Goal: Navigation & Orientation: Find specific page/section

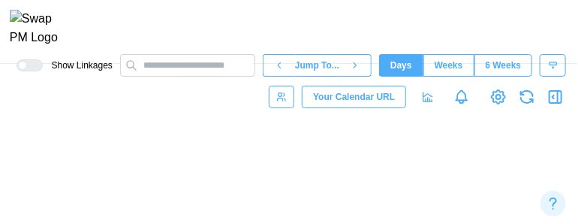
scroll to position [0, 21764]
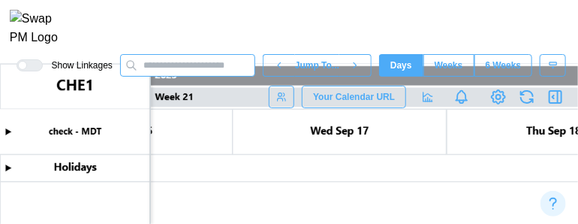
click at [250, 77] on input "text" at bounding box center [187, 65] width 135 height 23
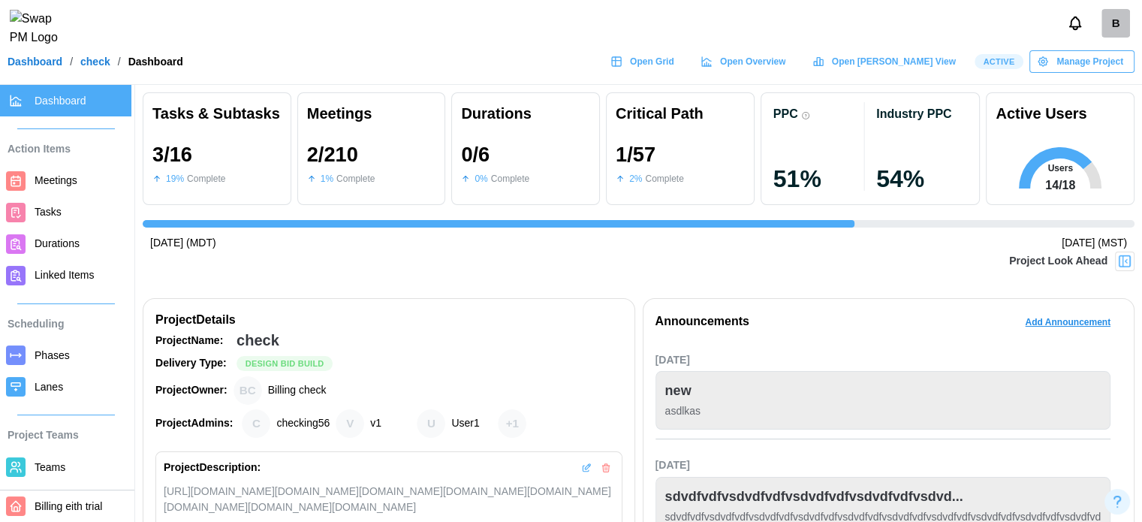
scroll to position [0, 2390]
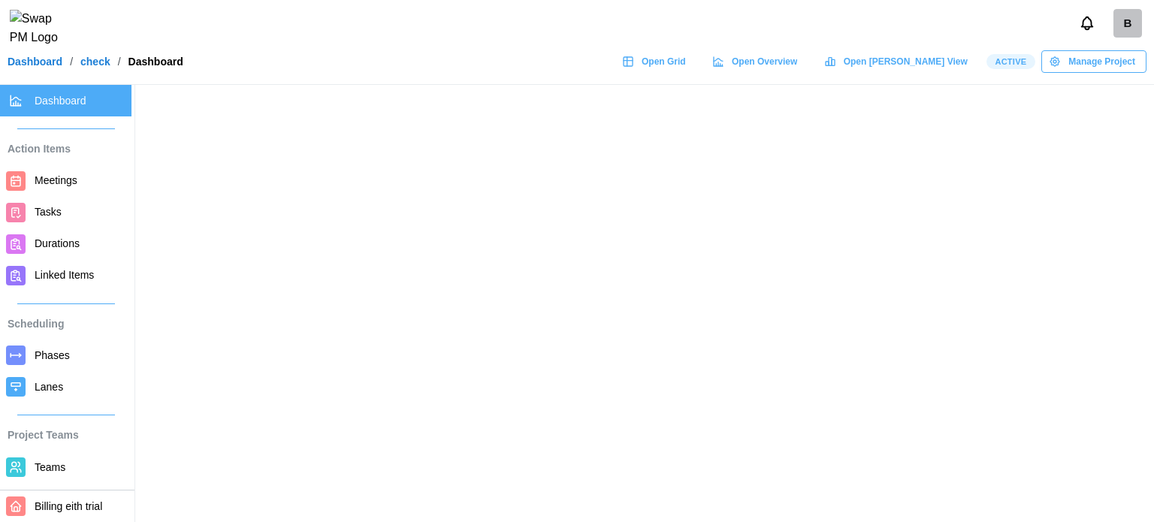
click at [686, 71] on span "Open Grid" at bounding box center [663, 61] width 44 height 21
click at [689, 56] on header "B Dashboard / check / Dashboard Open Grid Open Overview Open [PERSON_NAME] View…" at bounding box center [577, 42] width 1154 height 85
click at [686, 62] on div "Open Grid" at bounding box center [654, 61] width 64 height 21
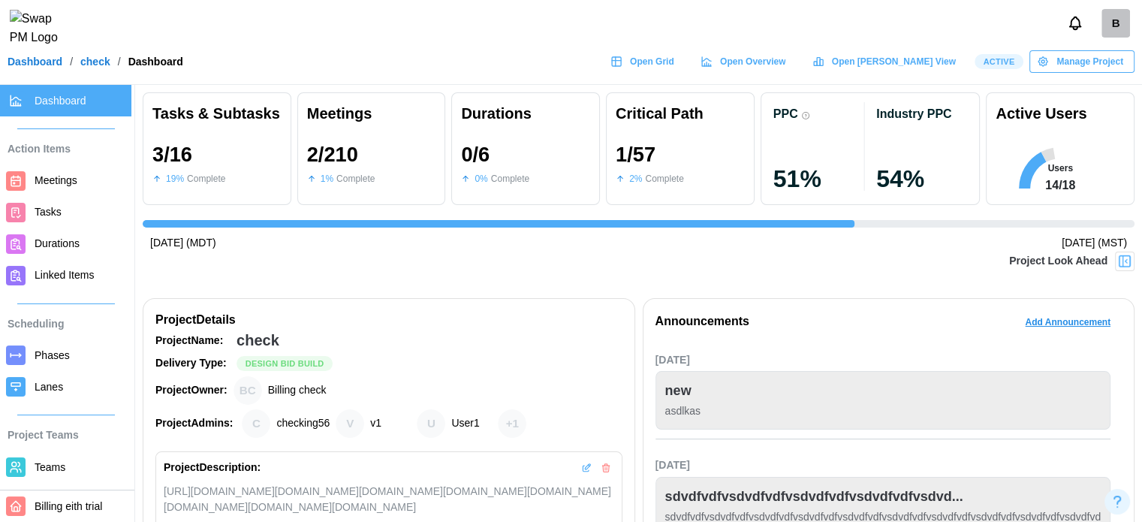
click at [819, 82] on header "B Dashboard / check / Dashboard Open Grid Open Overview Open Gantt View Active …" at bounding box center [571, 42] width 1142 height 85
click at [786, 72] on span "Open Overview" at bounding box center [752, 61] width 65 height 21
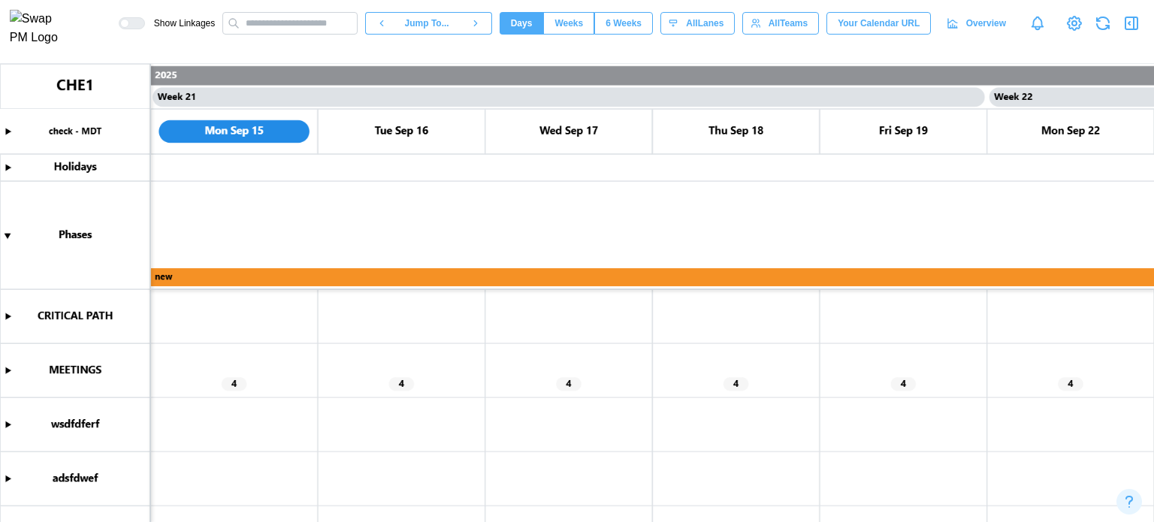
click at [7, 316] on canvas at bounding box center [577, 293] width 1154 height 458
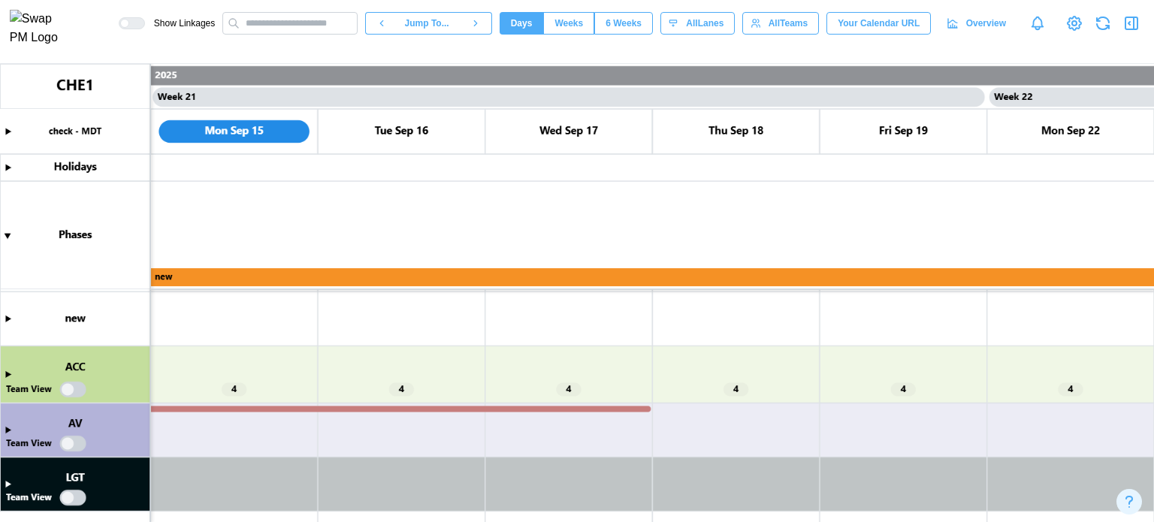
click at [4, 372] on canvas at bounding box center [577, 293] width 1154 height 458
click at [10, 376] on canvas at bounding box center [577, 293] width 1154 height 458
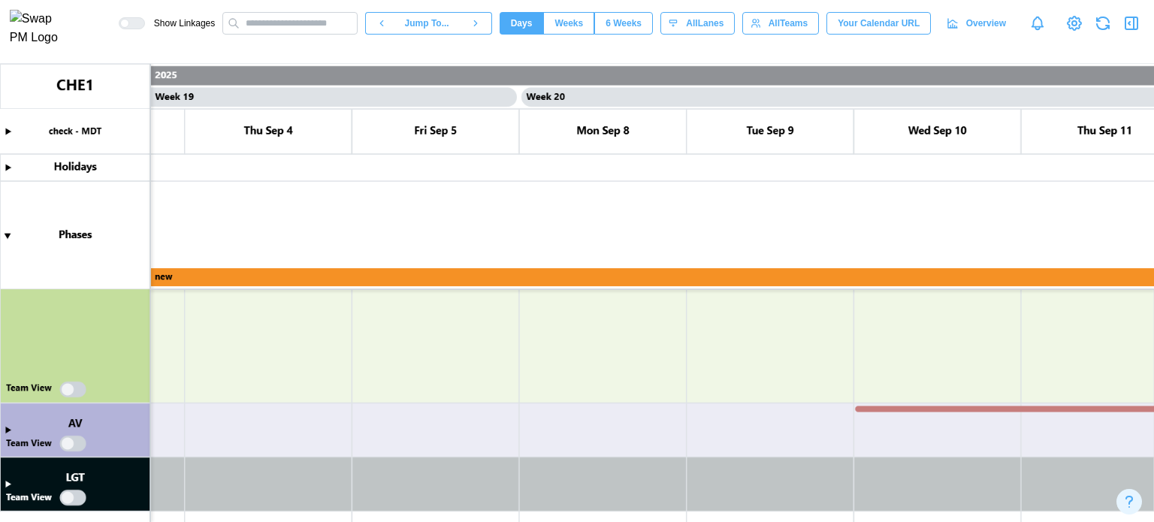
scroll to position [0, 15831]
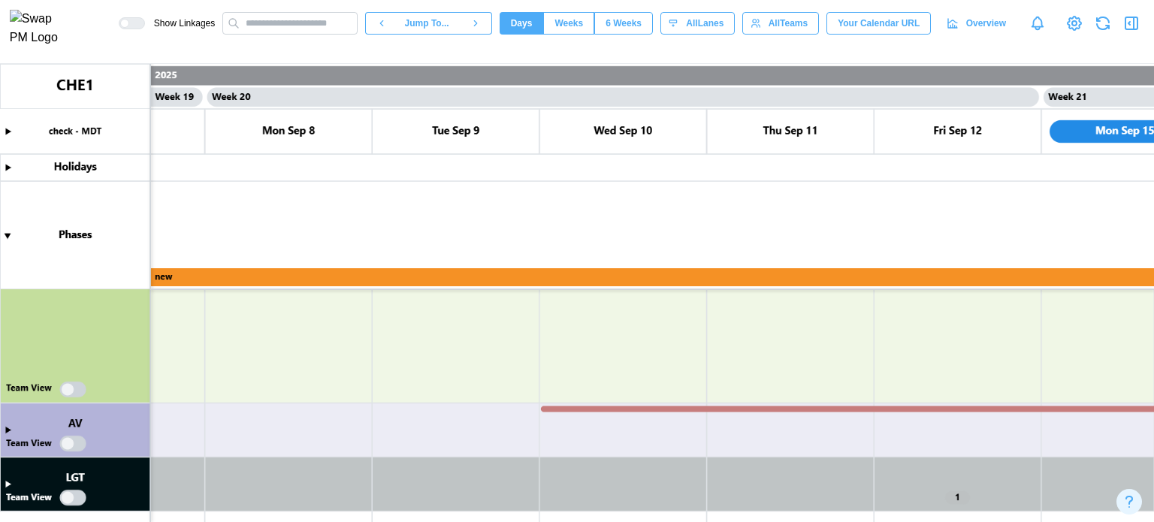
click at [9, 480] on canvas at bounding box center [577, 293] width 1154 height 458
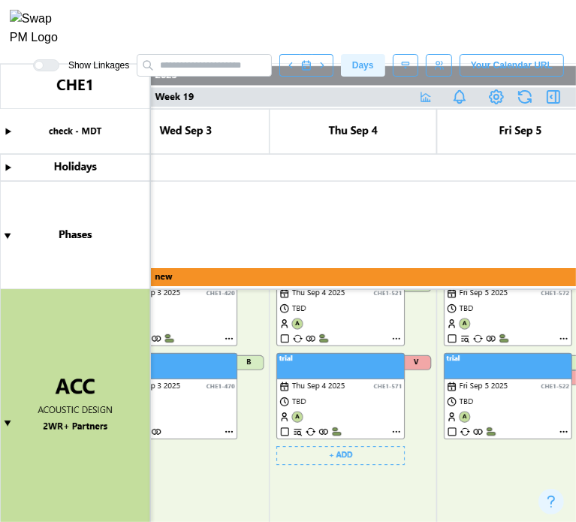
scroll to position [484, 0]
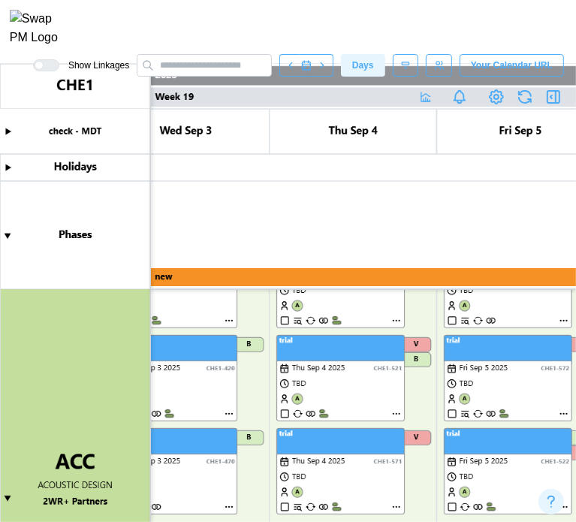
click at [0, 0] on span "Weeks" at bounding box center [0, 0] width 0 height 0
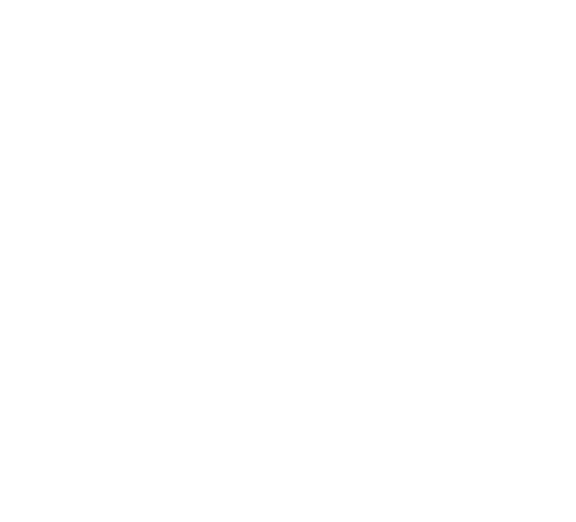
click at [215, 6] on html at bounding box center [288, 3] width 576 height 6
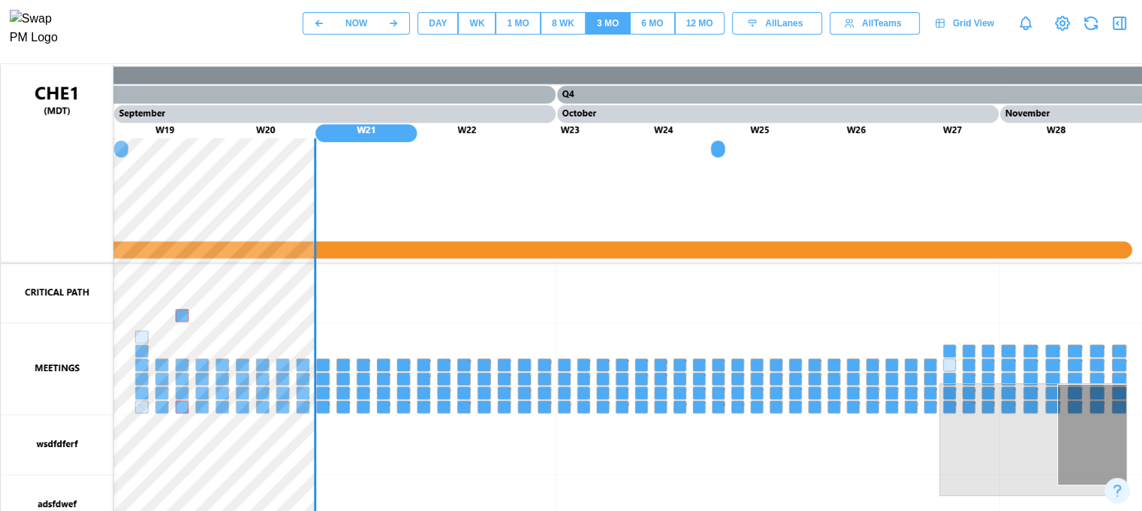
click at [475, 34] on span "WK" at bounding box center [476, 23] width 15 height 21
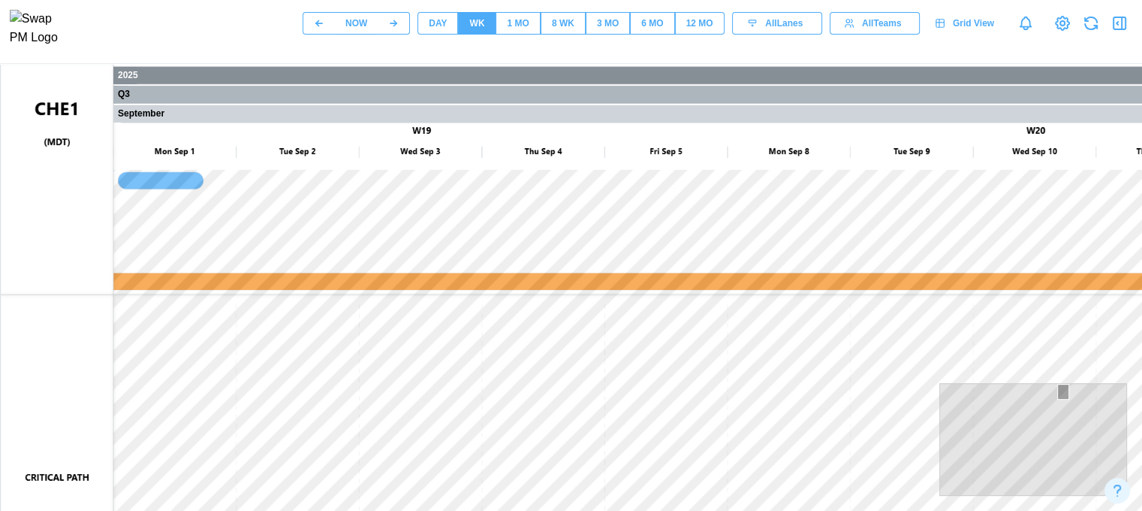
click at [517, 31] on div "1 MO" at bounding box center [518, 24] width 22 height 14
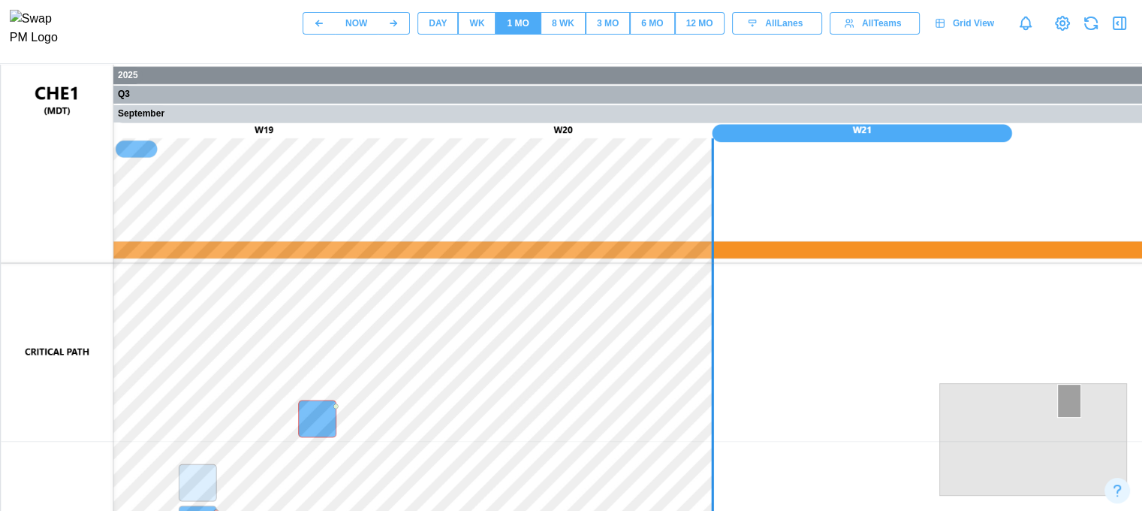
click at [569, 23] on div "8 WK" at bounding box center [563, 24] width 23 height 14
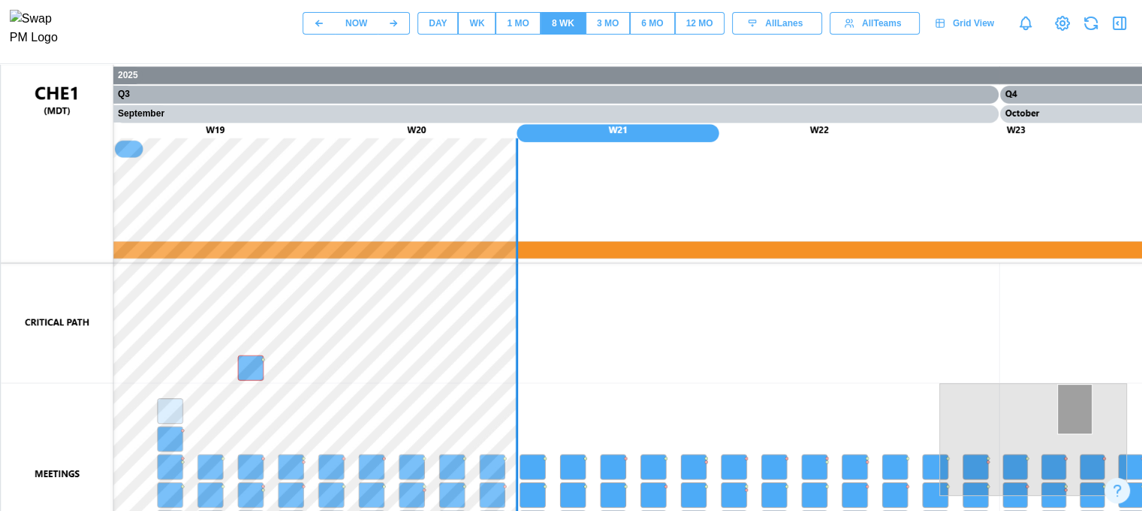
click at [614, 31] on div "3 MO" at bounding box center [608, 24] width 22 height 14
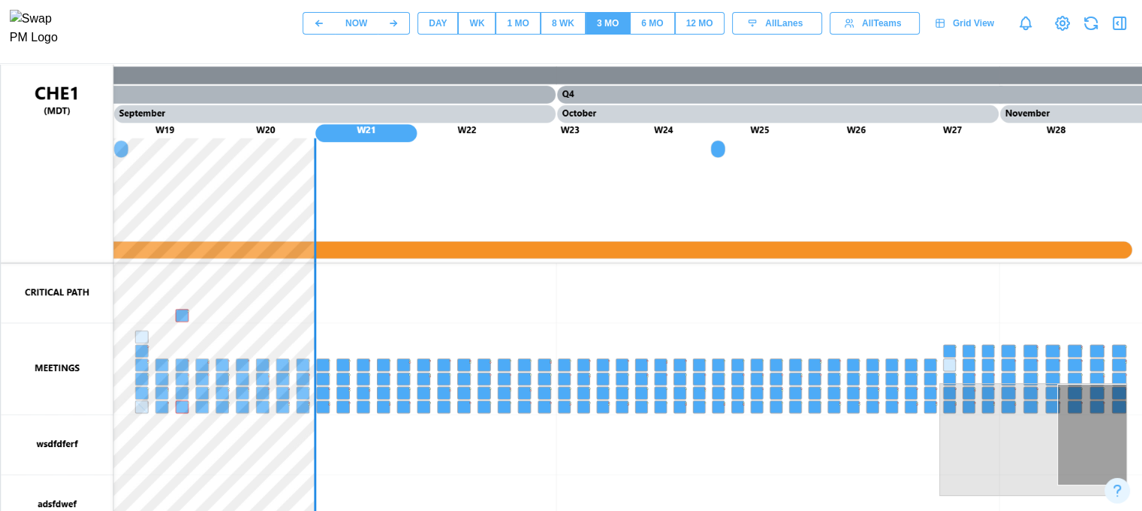
drag, startPoint x: 614, startPoint y: 33, endPoint x: 469, endPoint y: 202, distance: 223.1
click at [469, 202] on canvas at bounding box center [722, 440] width 1442 height 751
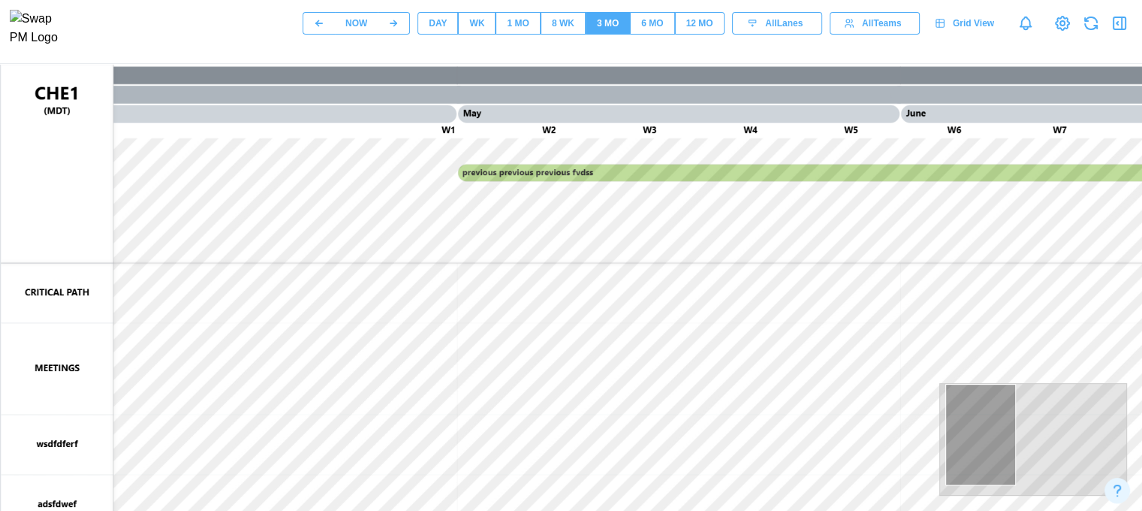
click at [646, 23] on div "6 MO" at bounding box center [652, 24] width 22 height 14
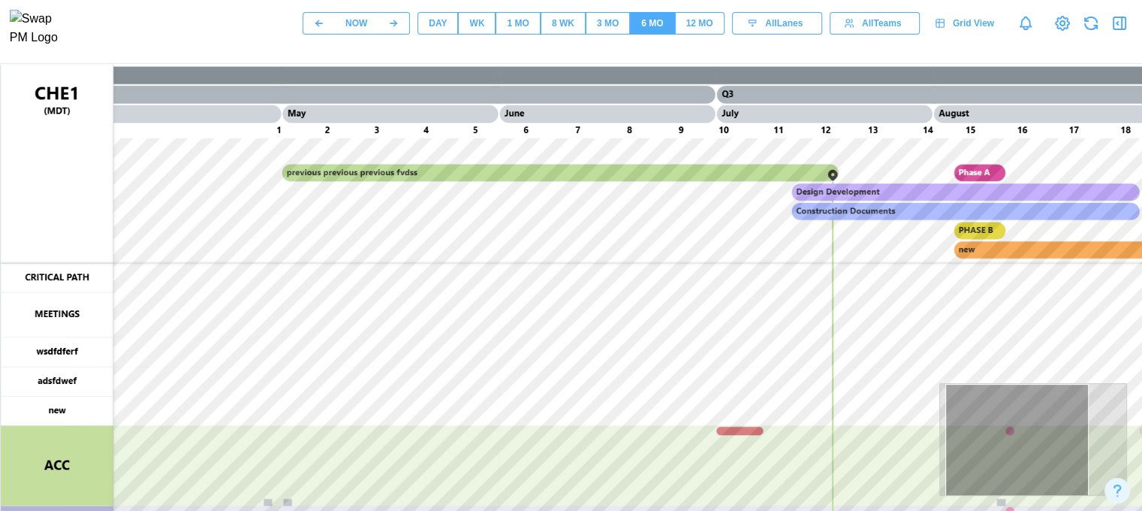
click at [707, 31] on div "12 MO" at bounding box center [699, 24] width 27 height 14
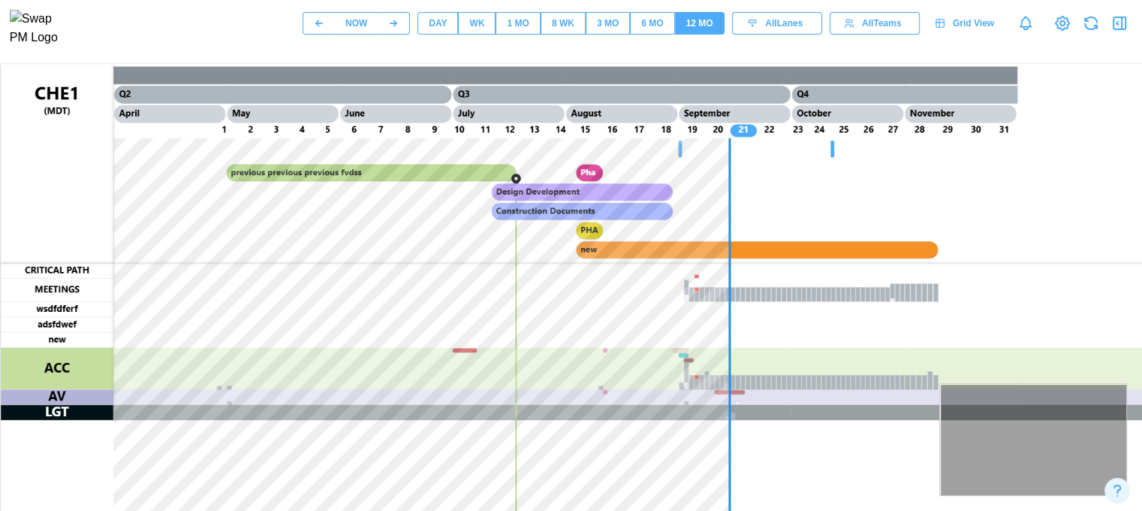
click at [655, 31] on div "6 MO" at bounding box center [652, 24] width 22 height 14
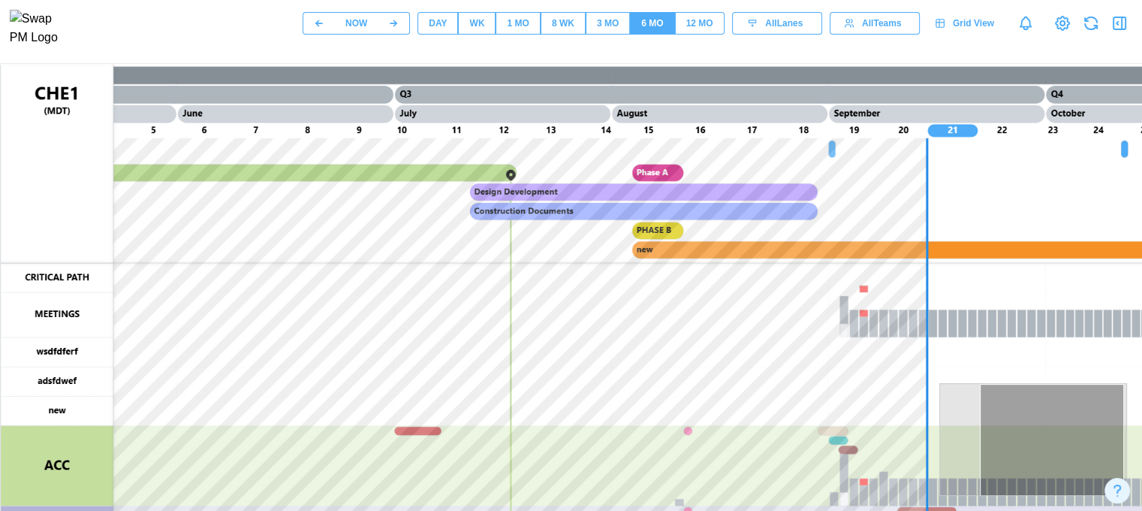
click at [442, 21] on div "DAY" at bounding box center [438, 24] width 18 height 14
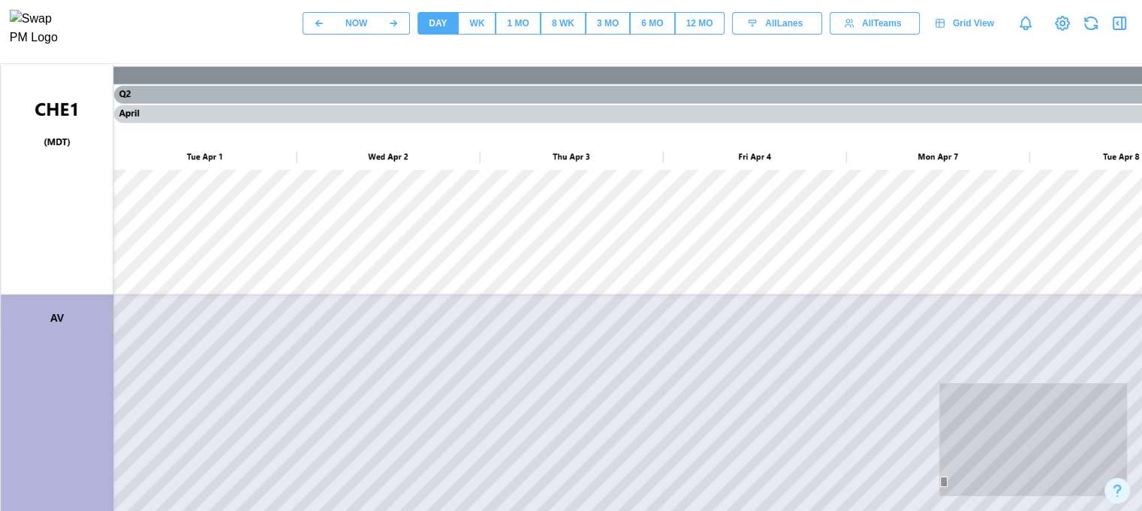
drag, startPoint x: 39, startPoint y: 348, endPoint x: 57, endPoint y: 143, distance: 205.8
click at [57, 143] on canvas at bounding box center [722, 440] width 1442 height 751
drag, startPoint x: 22, startPoint y: 438, endPoint x: 56, endPoint y: 242, distance: 198.9
click at [56, 242] on canvas at bounding box center [722, 440] width 1442 height 751
drag, startPoint x: 57, startPoint y: 406, endPoint x: 44, endPoint y: 543, distance: 138.1
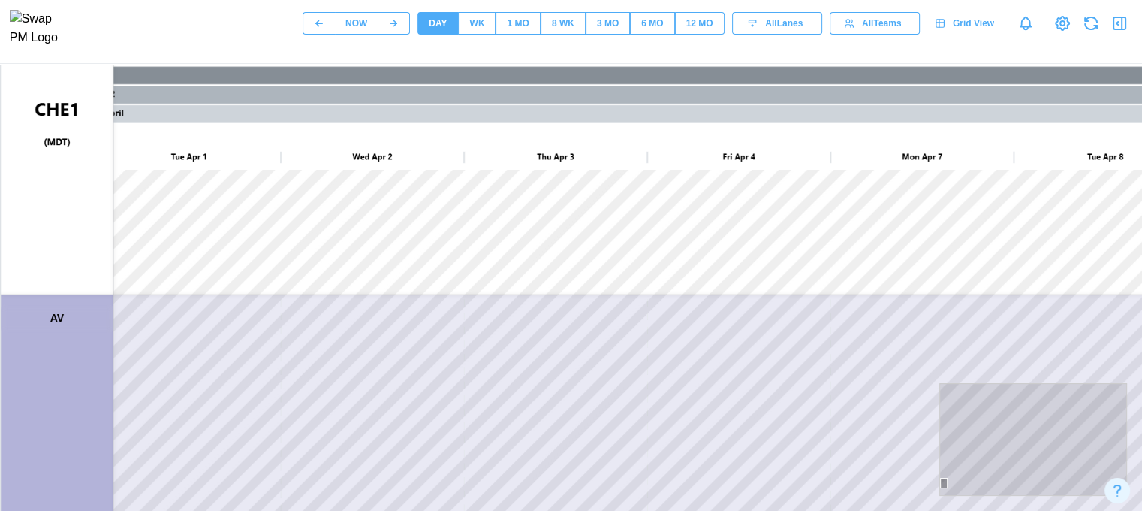
click at [44, 510] on html "NOW DAY WK 1 MO 8 WK 3 MO 6 MO 12 MO All Lanes All Teams Grid View AV" at bounding box center [571, 407] width 1142 height 815
drag, startPoint x: 54, startPoint y: 390, endPoint x: 32, endPoint y: 516, distance: 128.2
click at [32, 510] on html "NOW DAY WK 1 MO 8 WK 3 MO 6 MO 12 MO All Lanes All Teams Grid View AV" at bounding box center [571, 407] width 1142 height 815
drag, startPoint x: 69, startPoint y: 354, endPoint x: 45, endPoint y: 523, distance: 170.7
click at [45, 510] on html "NOW DAY WK 1 MO 8 WK 3 MO 6 MO 12 MO All Lanes All Teams Grid View ACC" at bounding box center [571, 407] width 1142 height 815
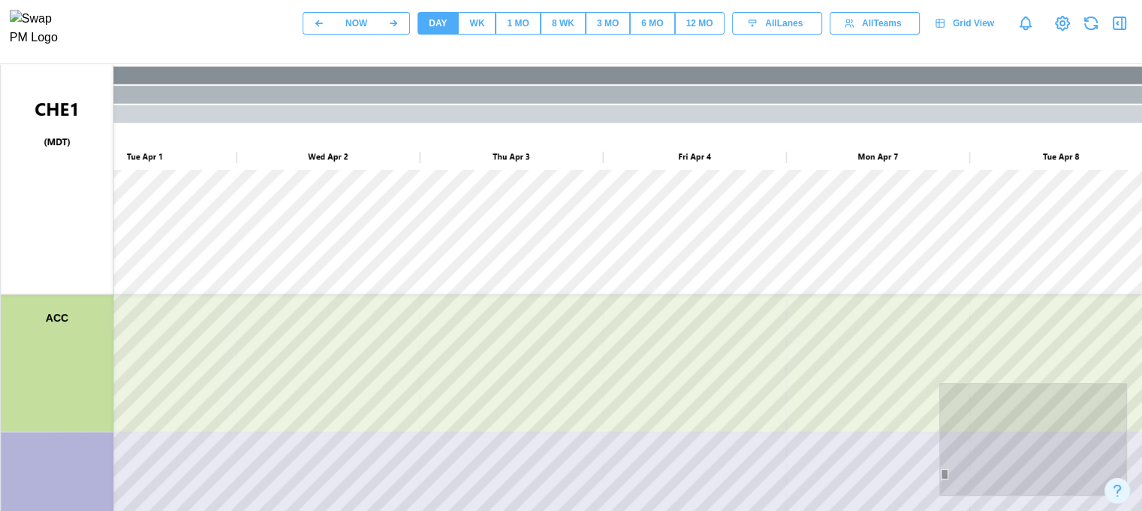
drag, startPoint x: 62, startPoint y: 382, endPoint x: 51, endPoint y: 542, distance: 160.4
click at [51, 510] on html "NOW DAY WK 1 MO 8 WK 3 MO 6 MO 12 MO All Lanes All Teams Grid View ACC" at bounding box center [571, 407] width 1142 height 815
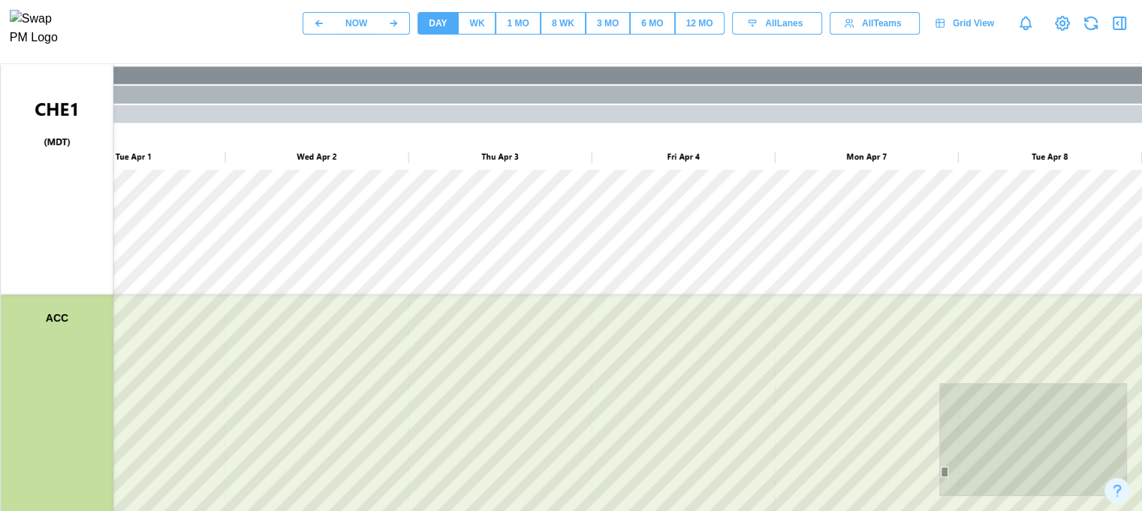
drag, startPoint x: 78, startPoint y: 352, endPoint x: 52, endPoint y: 513, distance: 162.9
click at [52, 510] on html "NOW DAY WK 1 MO 8 WK 3 MO 6 MO 12 MO All Lanes All Teams Grid View ACC" at bounding box center [571, 407] width 1142 height 815
drag, startPoint x: 65, startPoint y: 351, endPoint x: 42, endPoint y: 535, distance: 185.5
click at [42, 510] on html "NOW DAY WK 1 MO 8 WK 3 MO 6 MO 12 MO All Lanes All Teams Grid View ACC" at bounding box center [571, 407] width 1142 height 815
drag, startPoint x: 58, startPoint y: 366, endPoint x: 124, endPoint y: 190, distance: 187.8
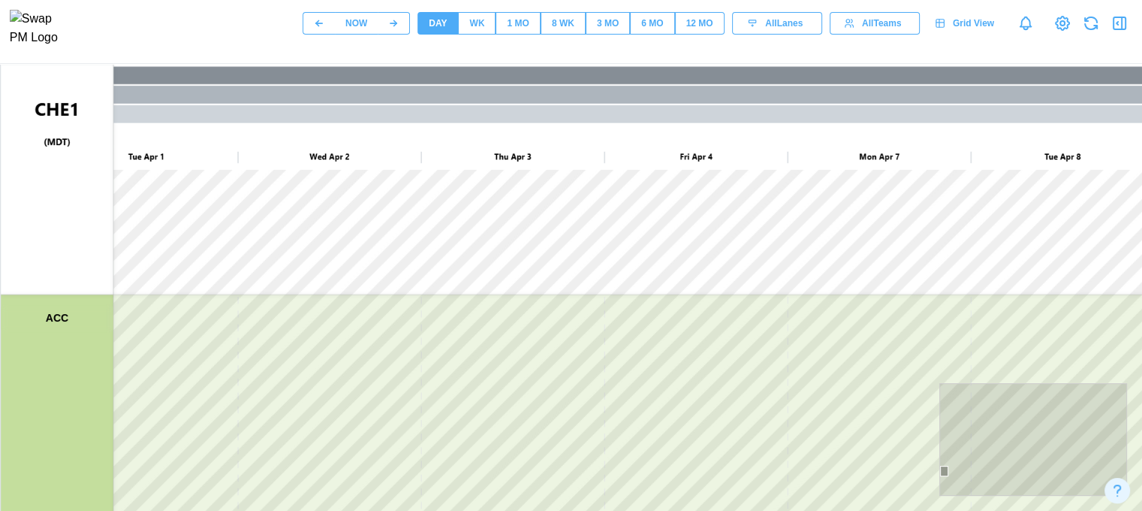
click at [124, 190] on canvas at bounding box center [722, 440] width 1442 height 751
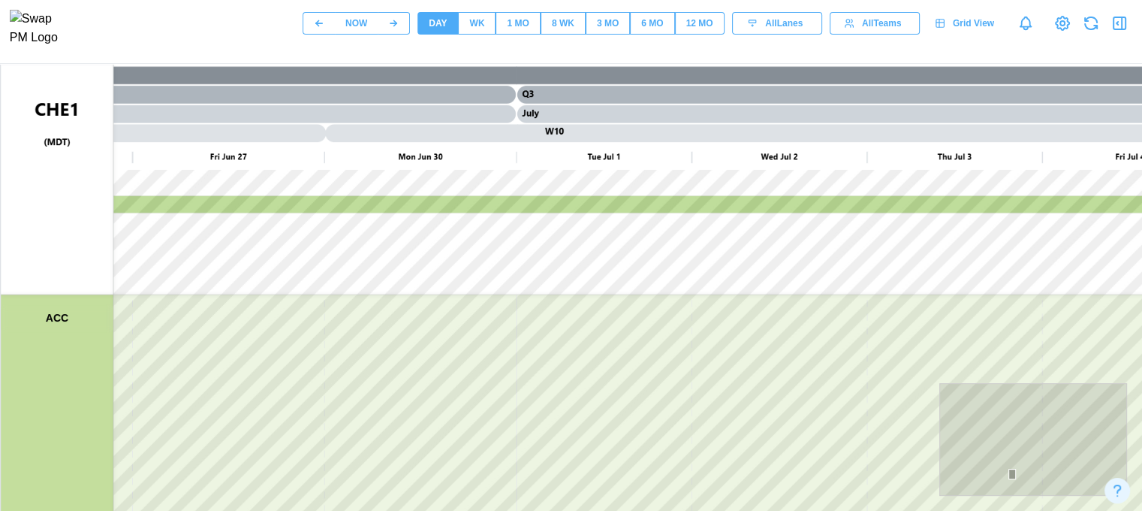
click at [1115, 32] on icon "button" at bounding box center [1120, 23] width 18 height 18
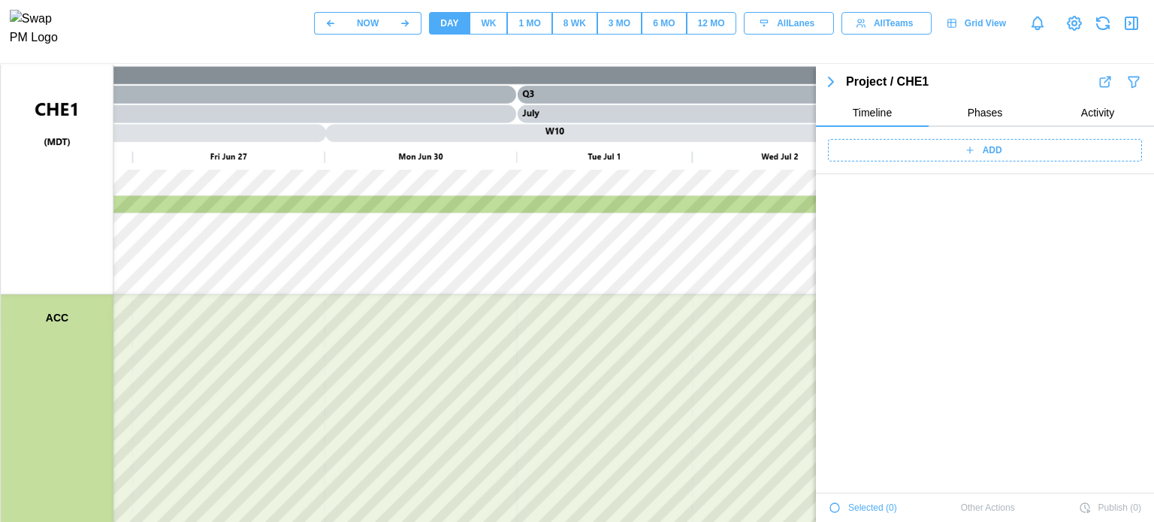
scroll to position [4954, 0]
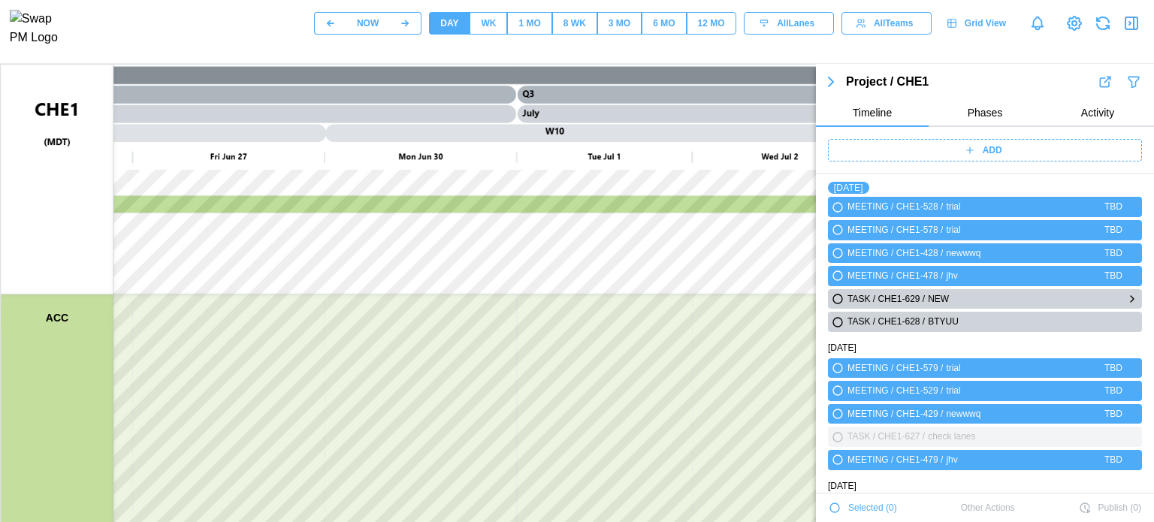
click at [1126, 294] on icon "button" at bounding box center [1132, 299] width 12 height 18
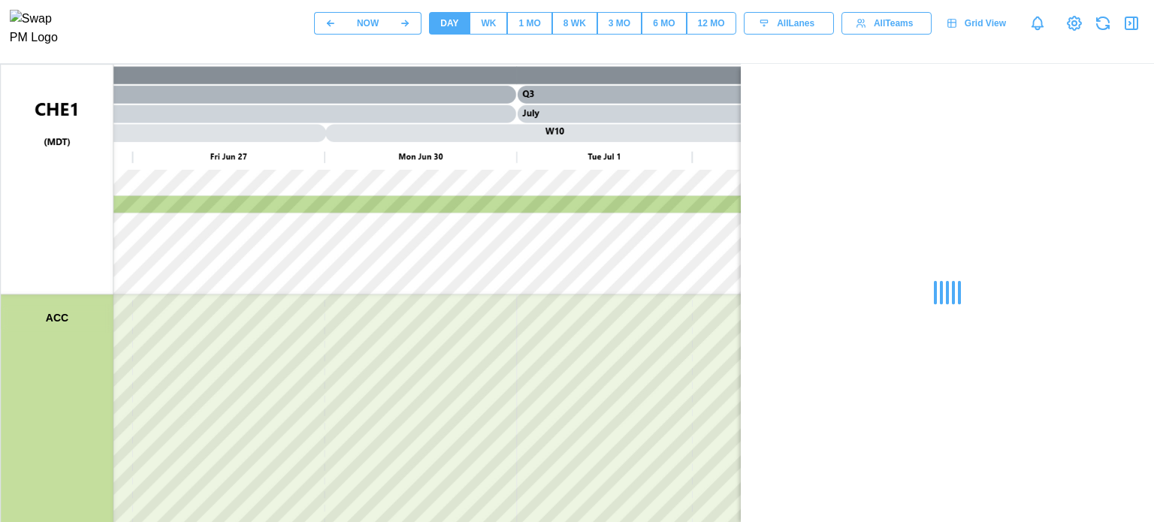
scroll to position [0, 0]
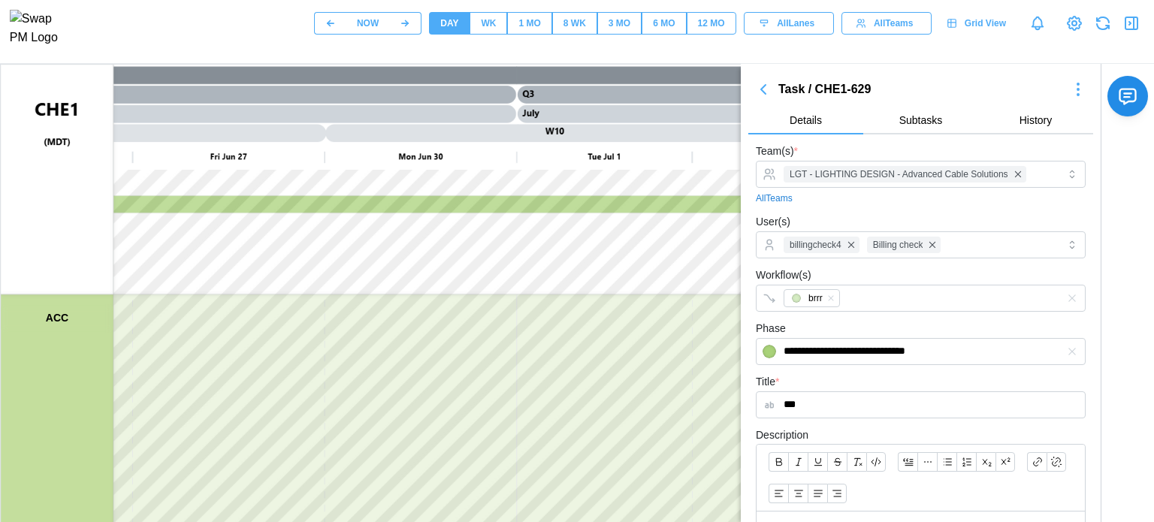
click at [1069, 81] on icon "button" at bounding box center [1078, 89] width 18 height 18
click at [1056, 133] on button "Jump To Date" at bounding box center [1036, 141] width 102 height 27
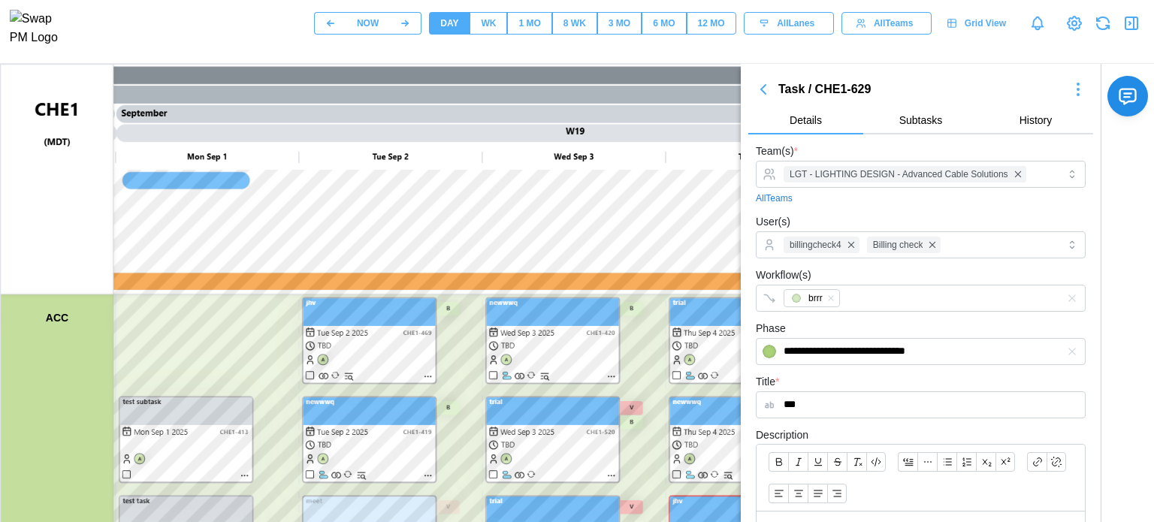
click at [762, 79] on div "Task / CHE1-629" at bounding box center [920, 89] width 345 height 21
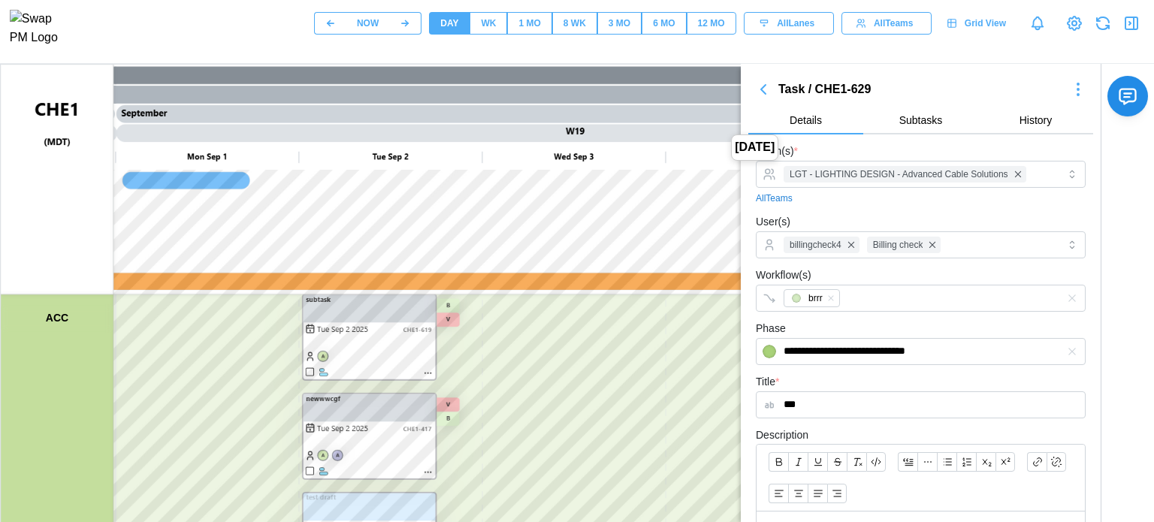
click at [763, 89] on icon "button" at bounding box center [763, 89] width 5 height 9
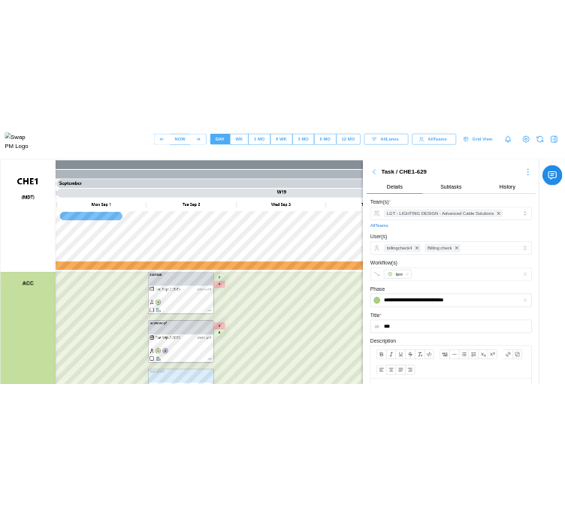
scroll to position [5079, 0]
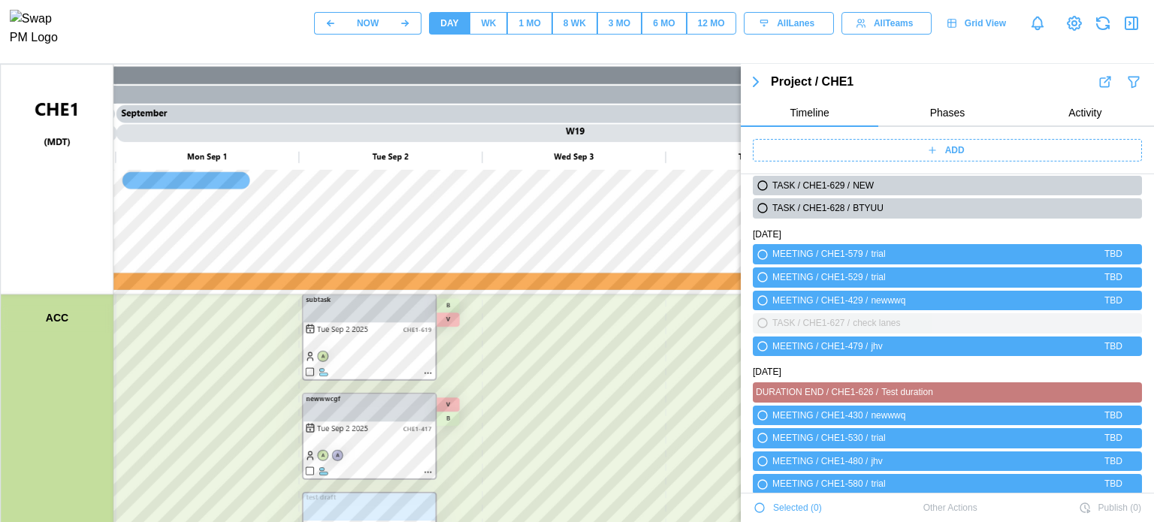
click at [752, 84] on icon "button" at bounding box center [756, 82] width 18 height 18
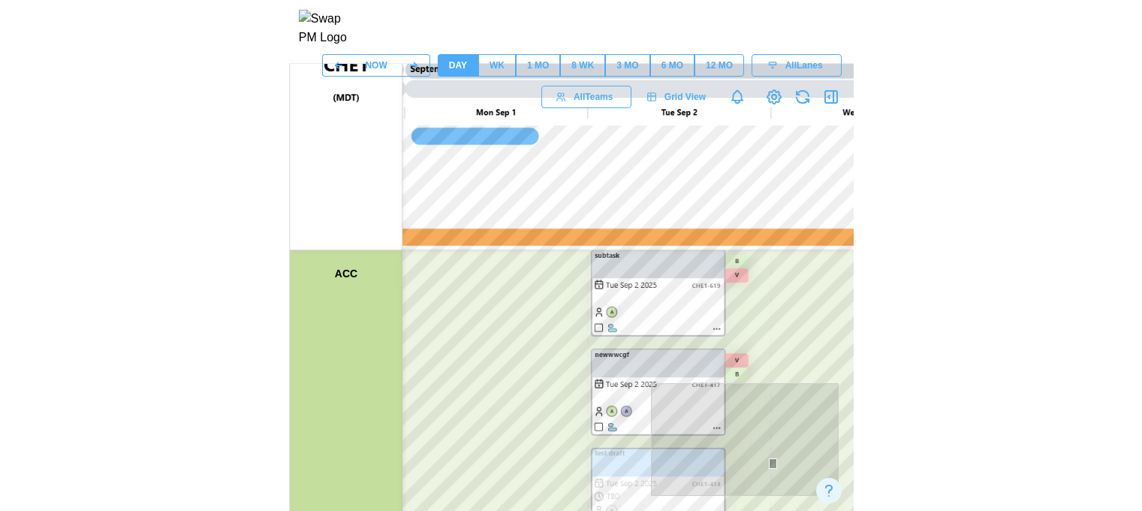
scroll to position [65, 0]
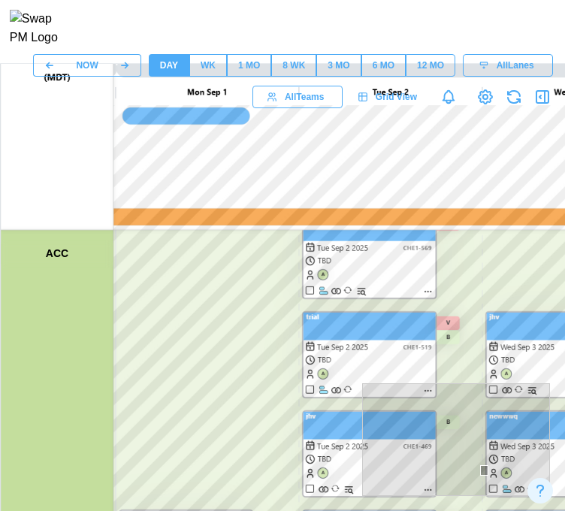
click at [206, 73] on div "WK" at bounding box center [208, 66] width 15 height 14
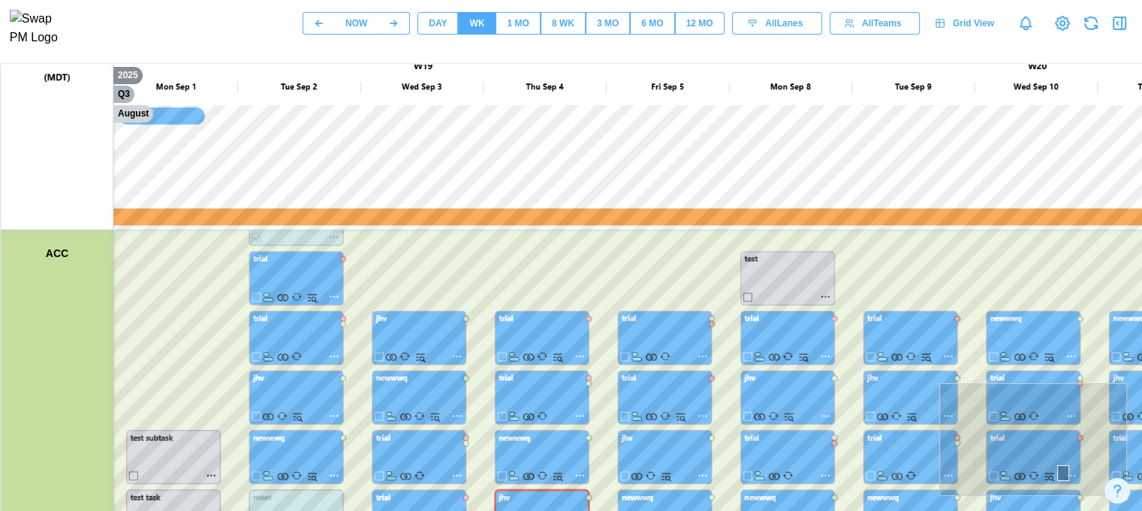
click at [686, 26] on div "12 MO" at bounding box center [699, 24] width 27 height 14
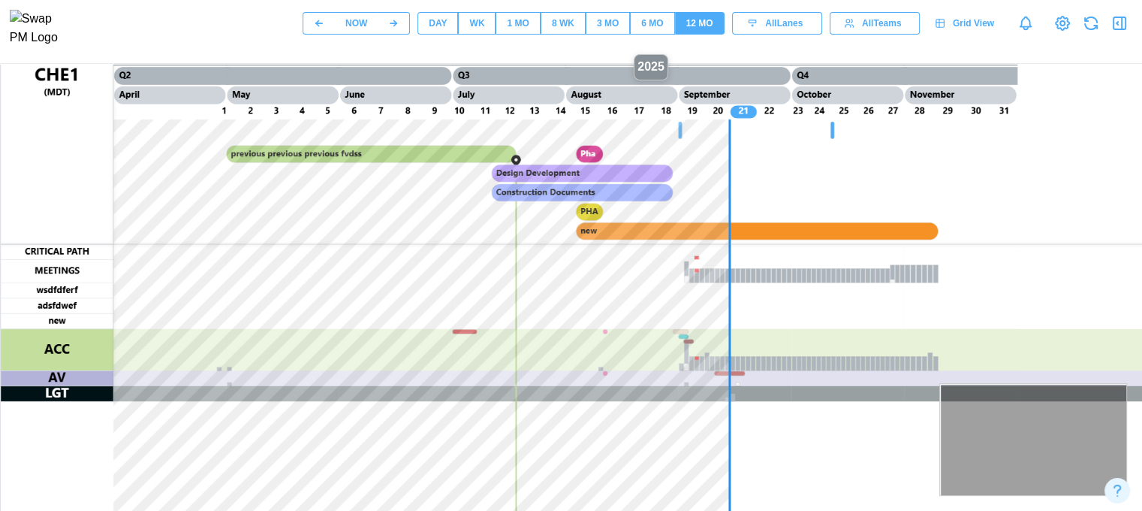
scroll to position [0, 0]
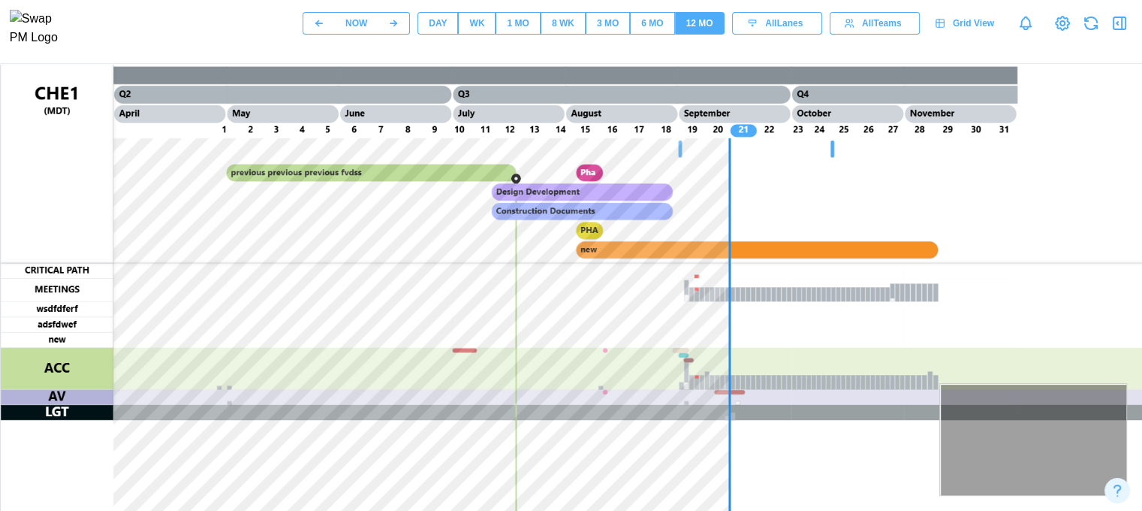
click at [650, 34] on span "6 MO" at bounding box center [652, 23] width 22 height 21
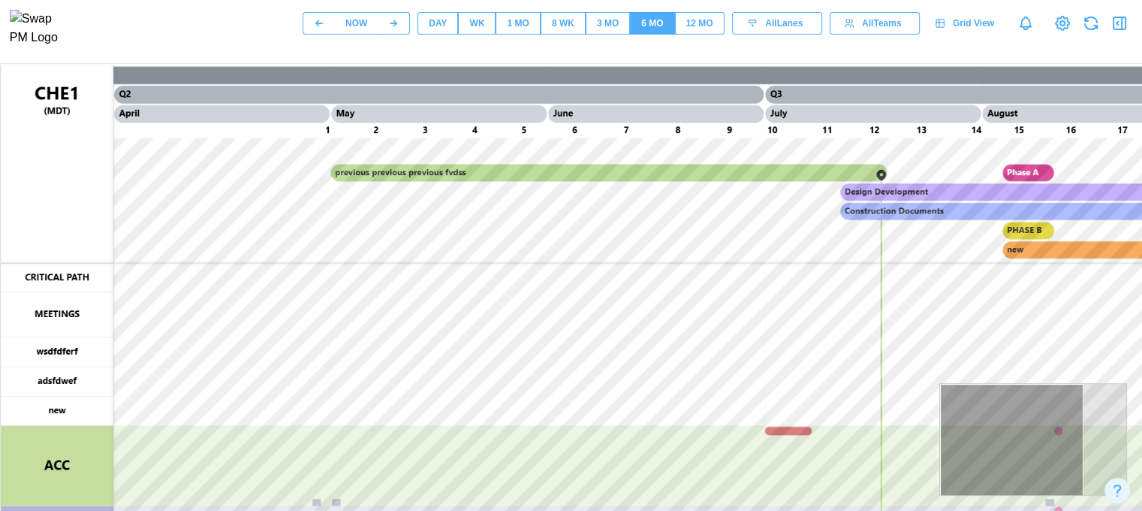
click at [613, 31] on div "3 MO" at bounding box center [608, 24] width 22 height 14
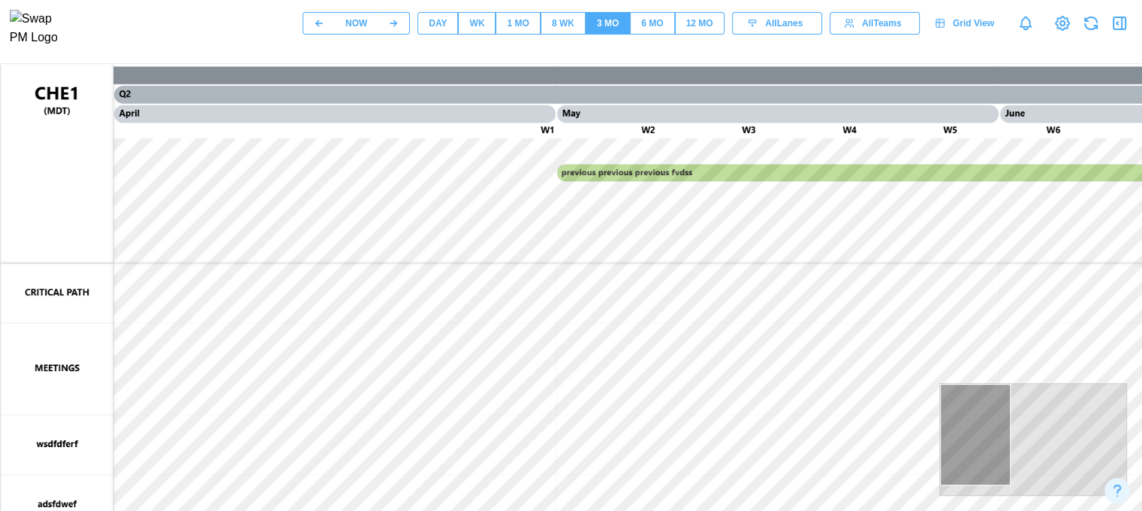
click at [550, 35] on button "8 WK" at bounding box center [563, 23] width 45 height 23
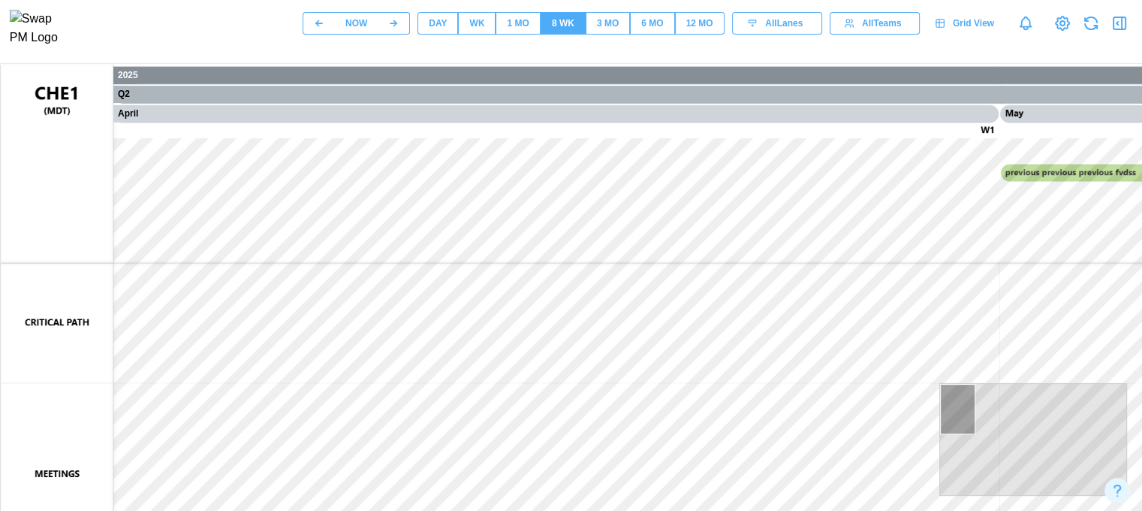
click at [520, 34] on span "1 MO" at bounding box center [518, 23] width 22 height 21
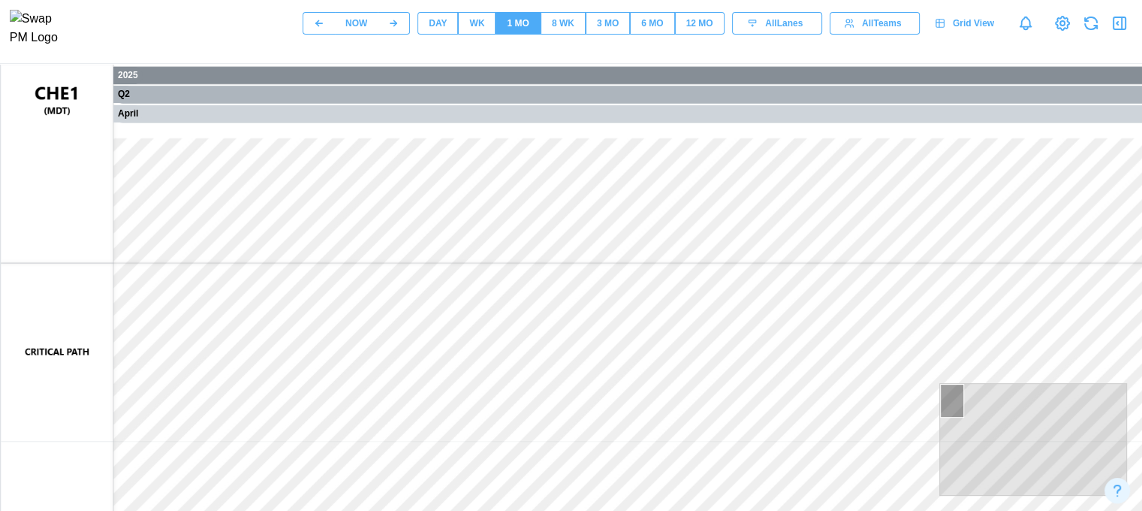
click at [466, 32] on button "WK" at bounding box center [477, 23] width 38 height 23
click at [442, 29] on div "DAY" at bounding box center [438, 24] width 18 height 14
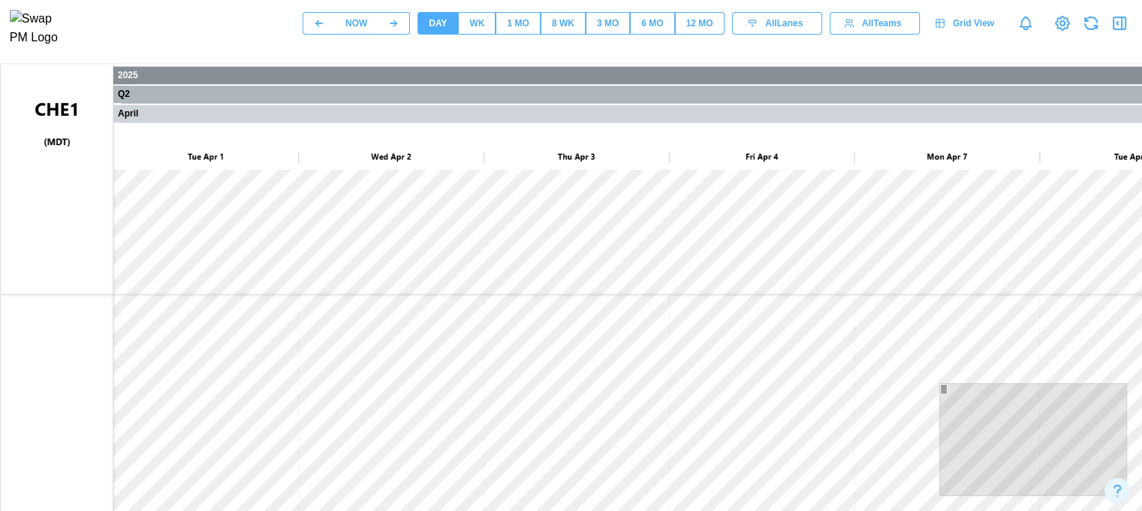
click at [769, 23] on span "All Lanes" at bounding box center [784, 23] width 38 height 21
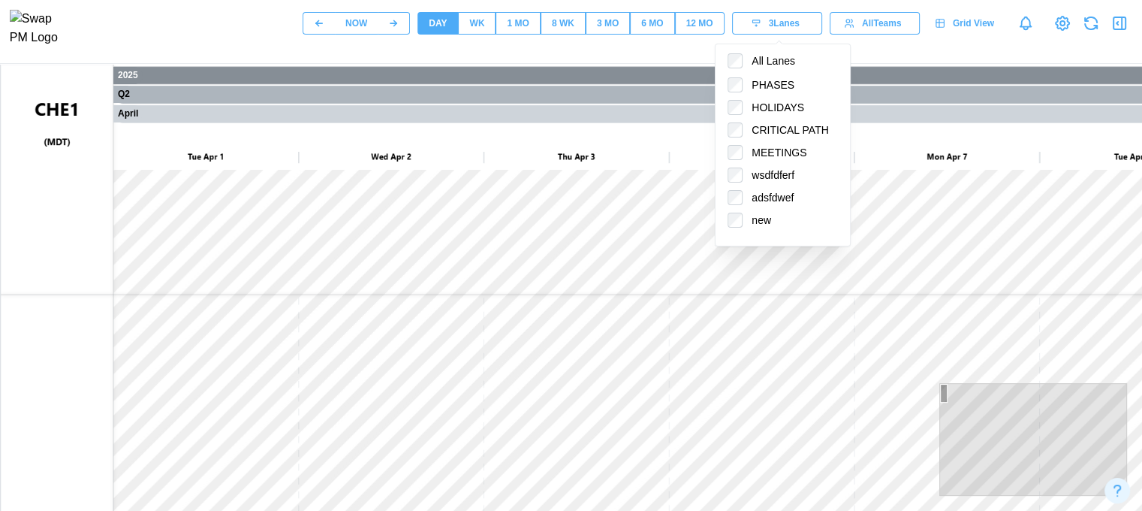
click at [875, 57] on header "NOW DAY WK 1 MO 8 WK 3 MO 6 MO 12 MO 3 Lanes All Lanes PHASES HOLIDAYS CRITICAL…" at bounding box center [571, 32] width 1142 height 64
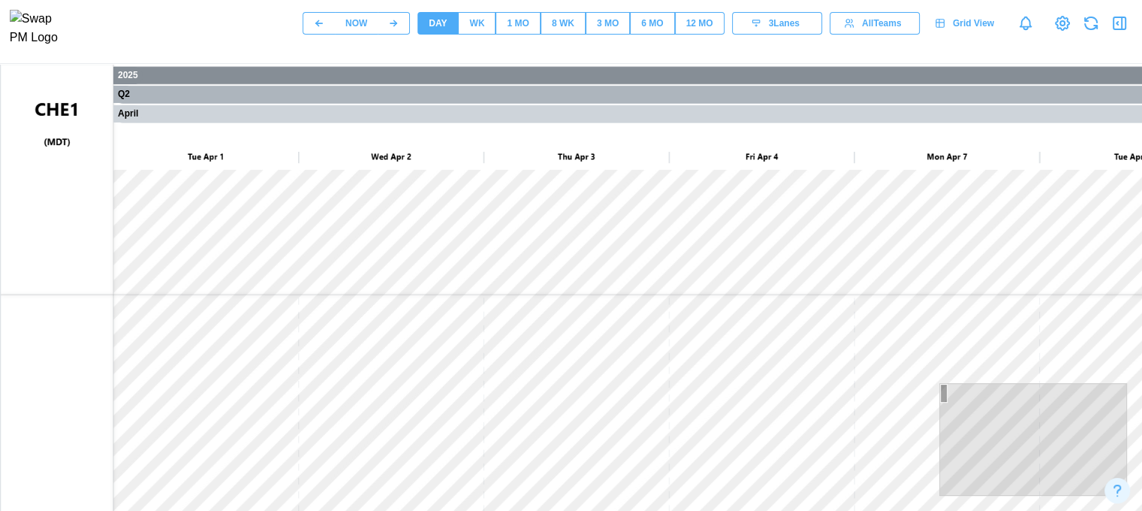
click at [588, 26] on button "3 MO" at bounding box center [608, 23] width 44 height 23
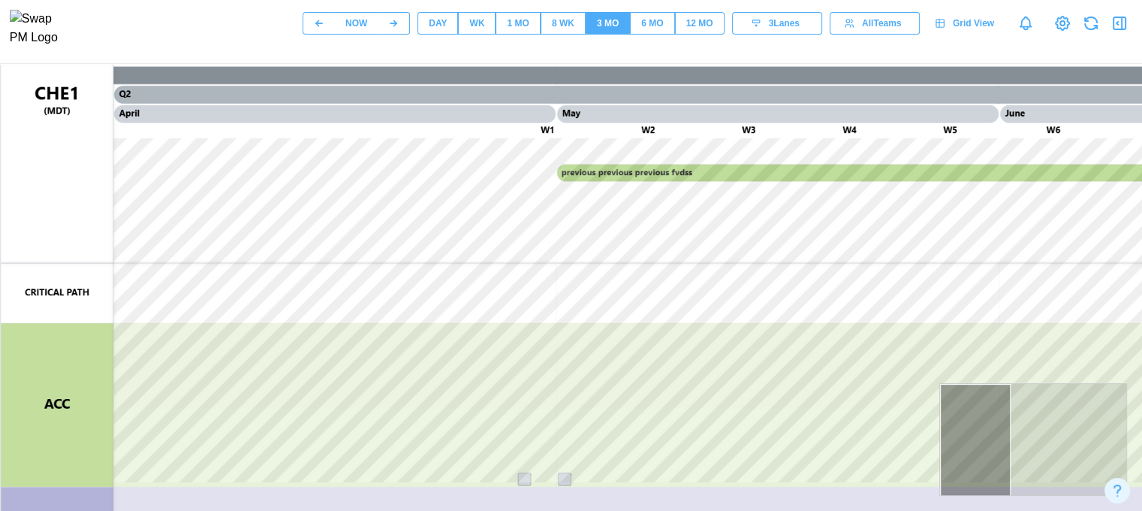
click at [782, 29] on span "3 Lanes" at bounding box center [784, 23] width 31 height 21
click at [653, 63] on div "NOW DAY WK 1 MO 8 WK 3 MO 6 MO 12 MO 3 Lanes All Lanes PHASES HOLIDAYS CRITICAL…" at bounding box center [571, 407] width 1142 height 815
click at [644, 20] on span "6 MO" at bounding box center [652, 23] width 22 height 21
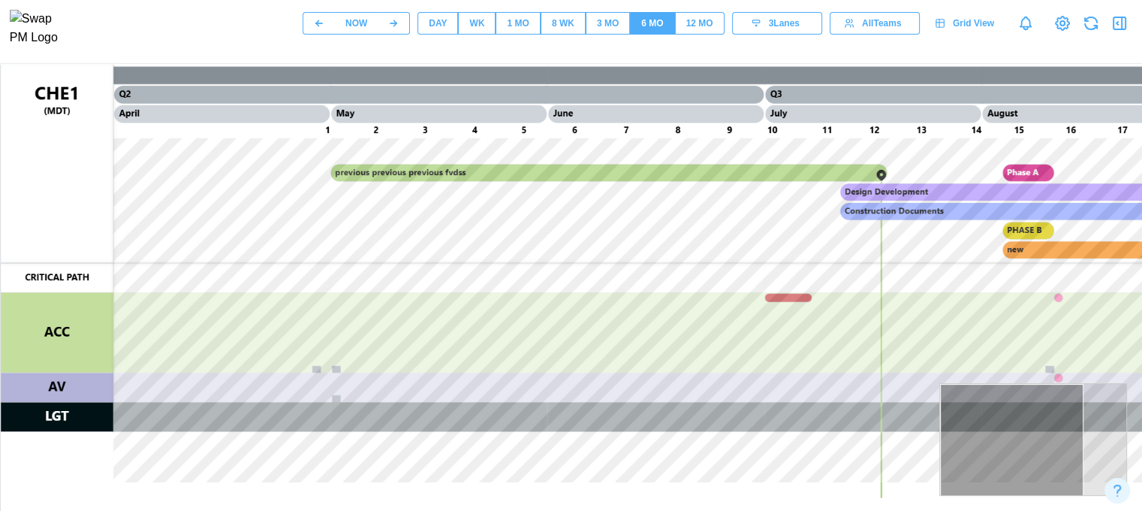
click at [682, 26] on button "12 MO" at bounding box center [700, 23] width 50 height 23
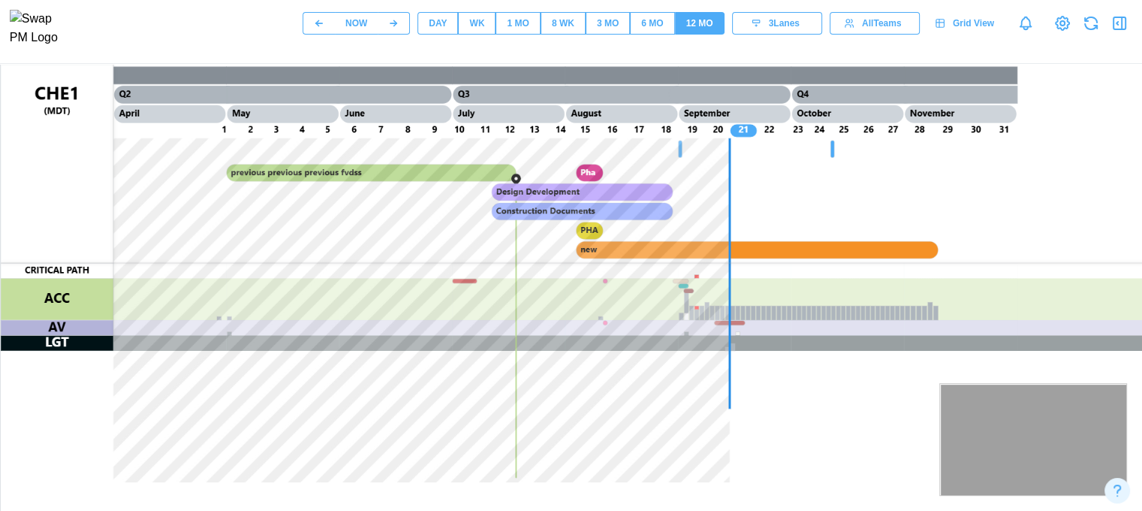
drag, startPoint x: 457, startPoint y: 351, endPoint x: 638, endPoint y: 305, distance: 186.9
click at [638, 305] on canvas at bounding box center [722, 440] width 1442 height 751
click at [640, 17] on button "6 MO" at bounding box center [652, 23] width 44 height 23
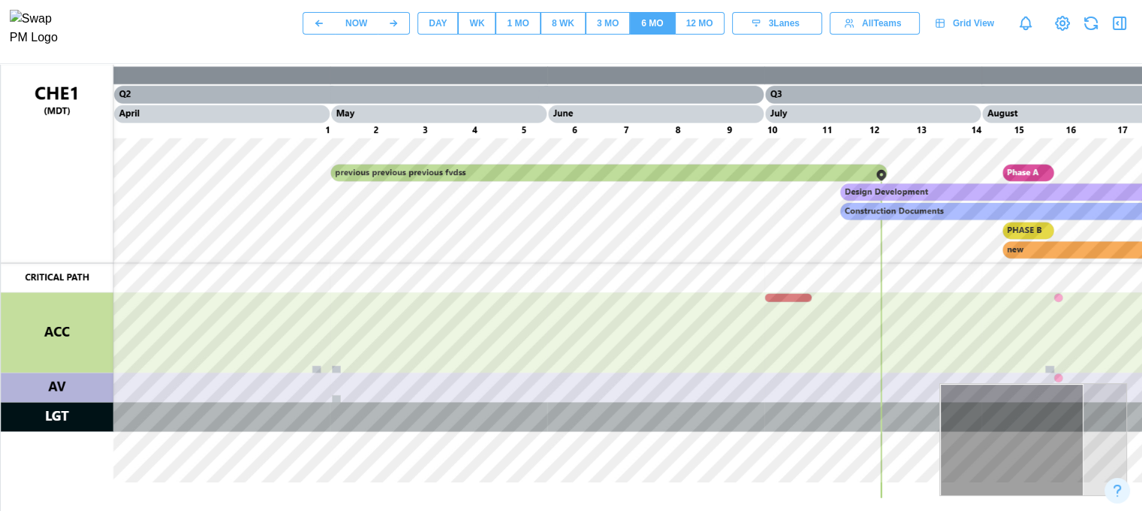
click at [700, 26] on div "12 MO" at bounding box center [699, 24] width 27 height 14
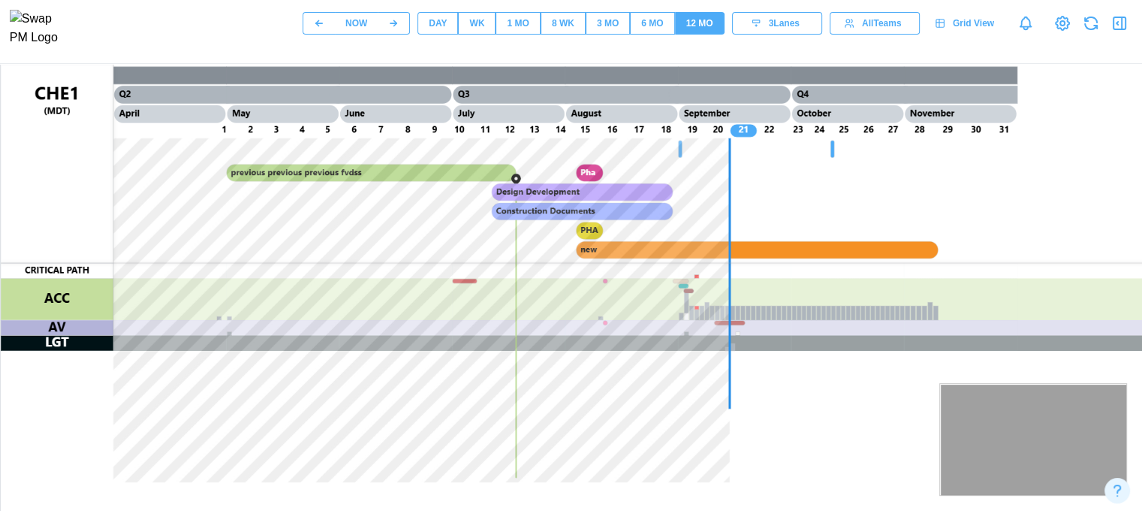
click at [643, 29] on div "6 MO" at bounding box center [652, 24] width 22 height 14
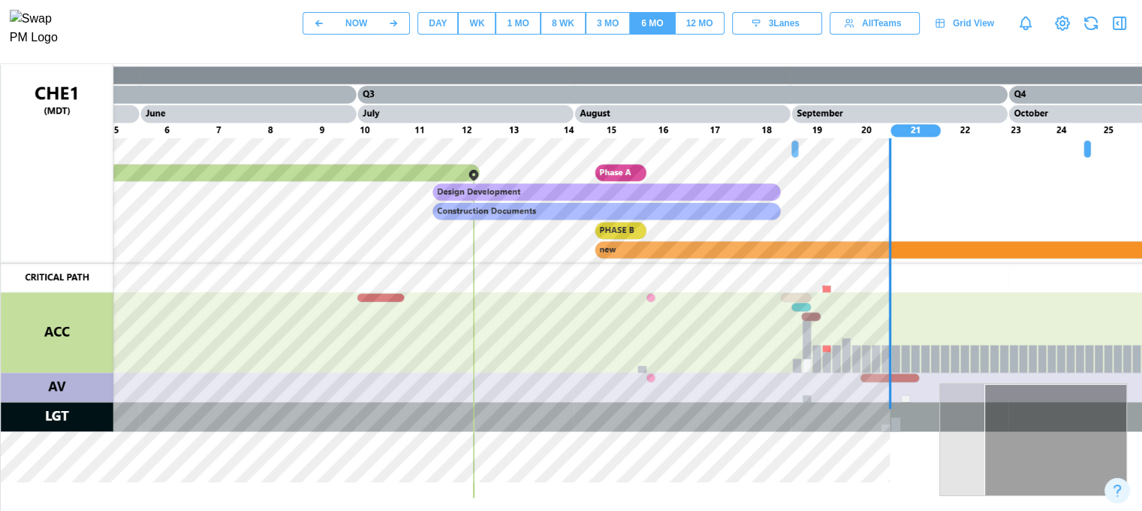
click at [704, 31] on div "12 MO" at bounding box center [699, 24] width 27 height 14
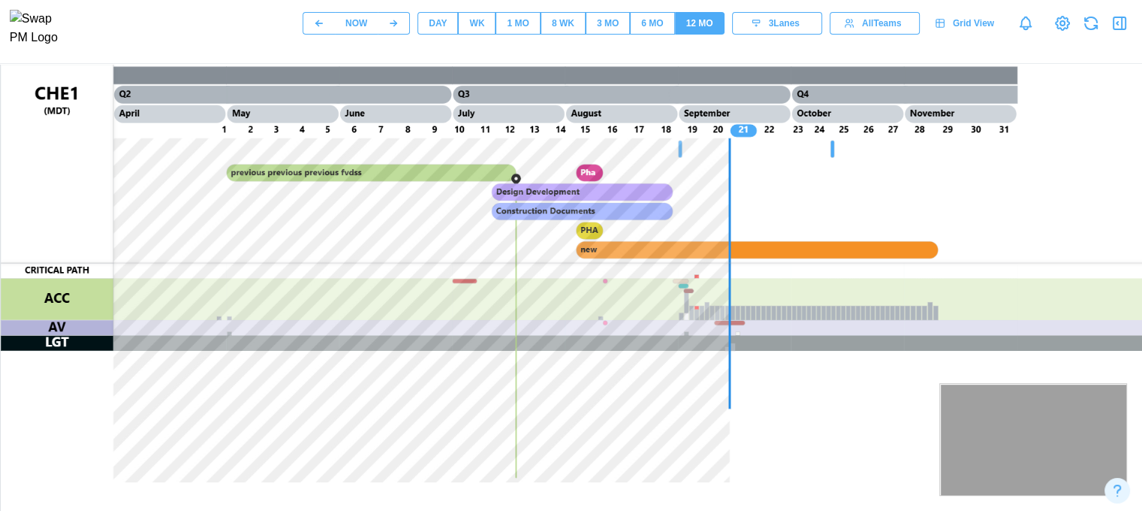
click at [654, 34] on span "6 MO" at bounding box center [652, 23] width 22 height 21
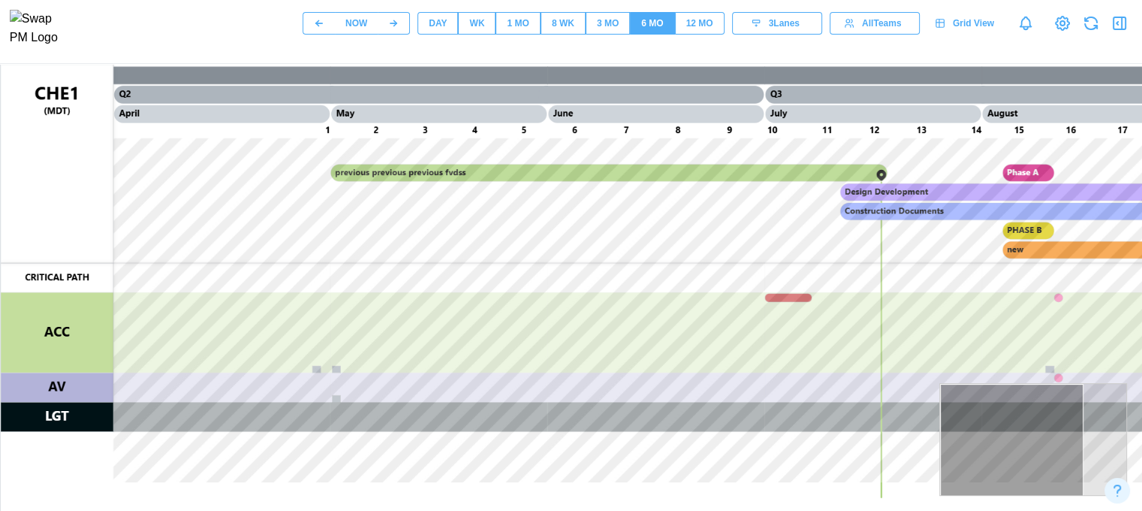
click at [595, 26] on button "3 MO" at bounding box center [608, 23] width 44 height 23
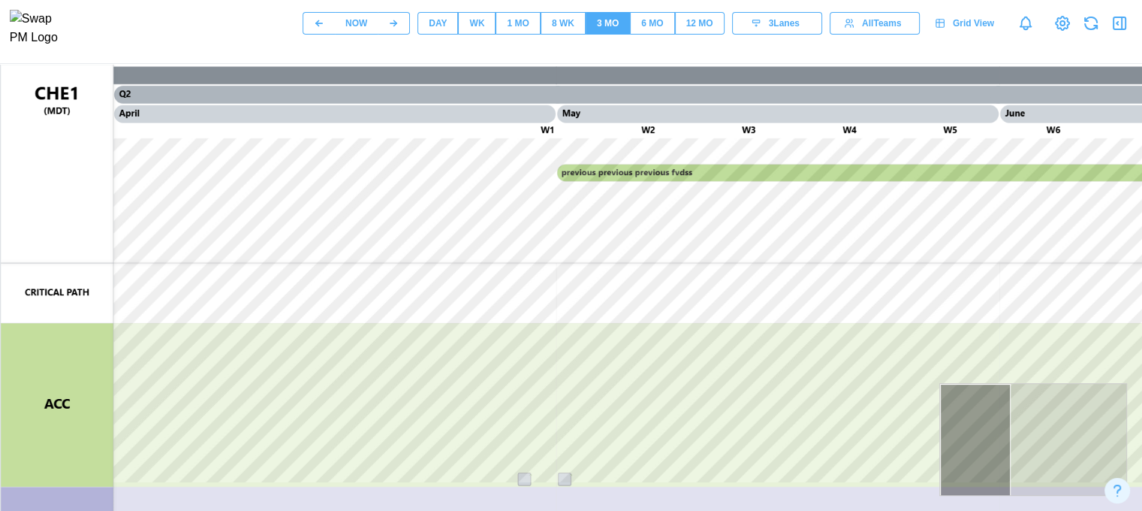
click at [565, 31] on div "8 WK" at bounding box center [563, 24] width 23 height 14
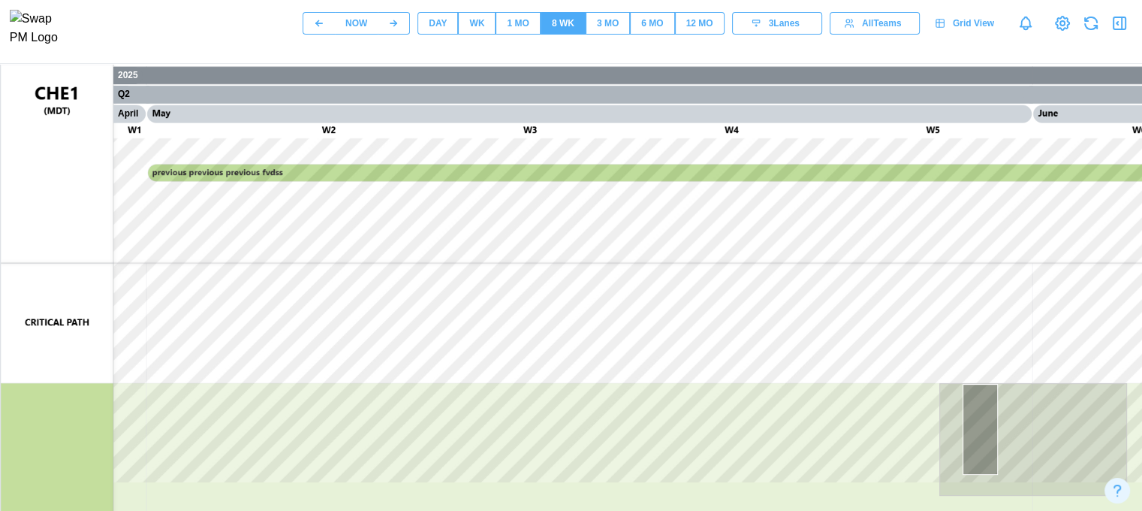
click at [802, 34] on div "3 Lanes" at bounding box center [775, 23] width 71 height 21
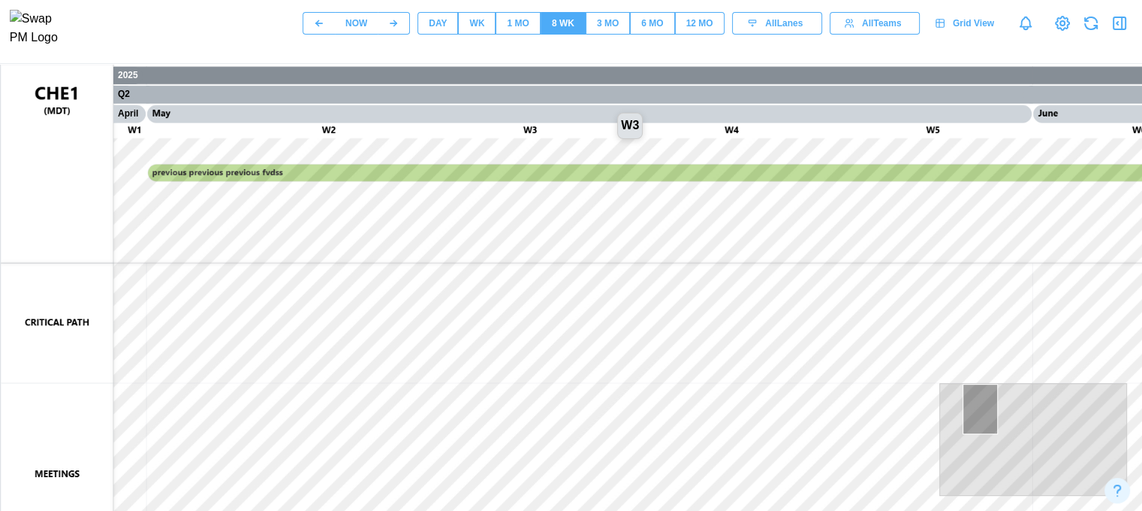
click at [614, 140] on canvas at bounding box center [722, 440] width 1442 height 751
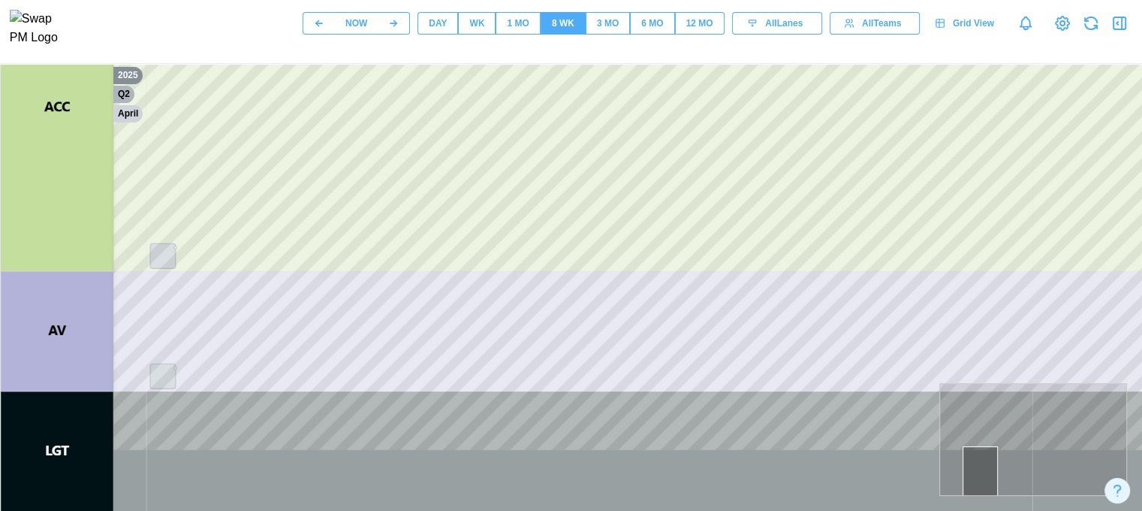
scroll to position [305, 0]
click at [440, 30] on div "DAY" at bounding box center [438, 24] width 18 height 14
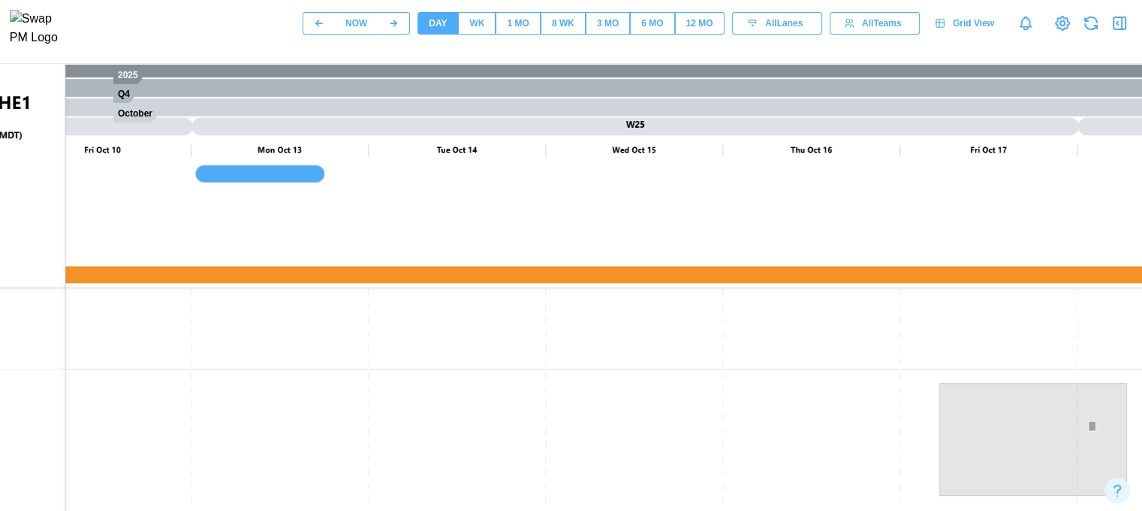
scroll to position [7, 0]
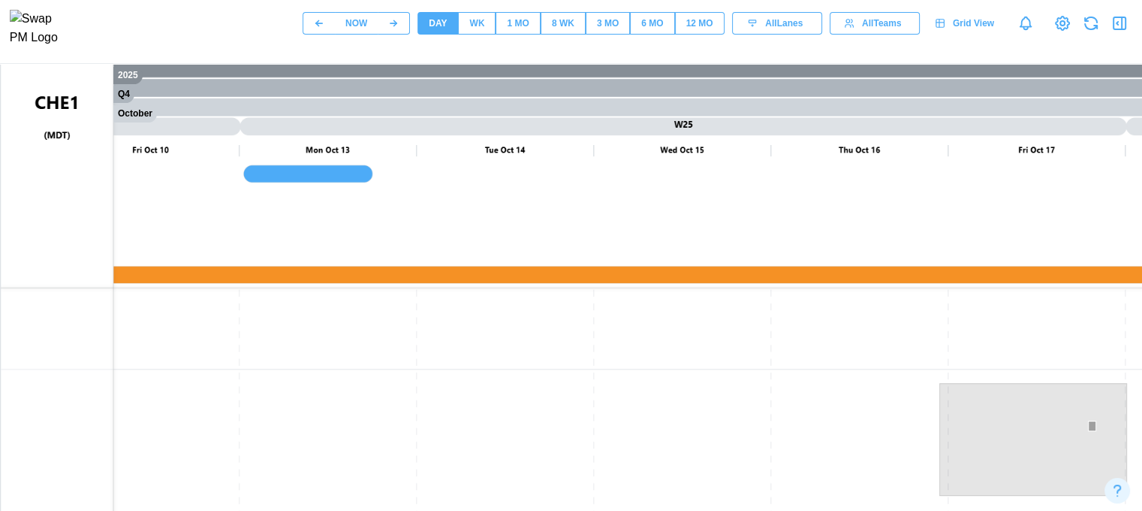
click at [554, 454] on canvas at bounding box center [722, 433] width 1442 height 751
click at [667, 420] on canvas at bounding box center [722, 433] width 1442 height 751
click at [484, 443] on canvas at bounding box center [722, 433] width 1442 height 751
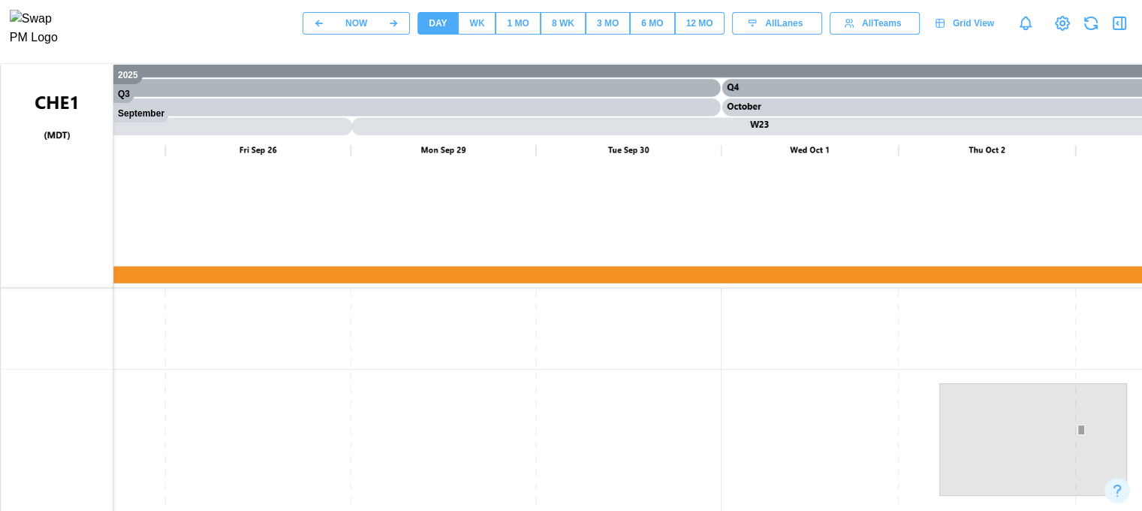
click at [1070, 430] on div at bounding box center [1034, 439] width 188 height 113
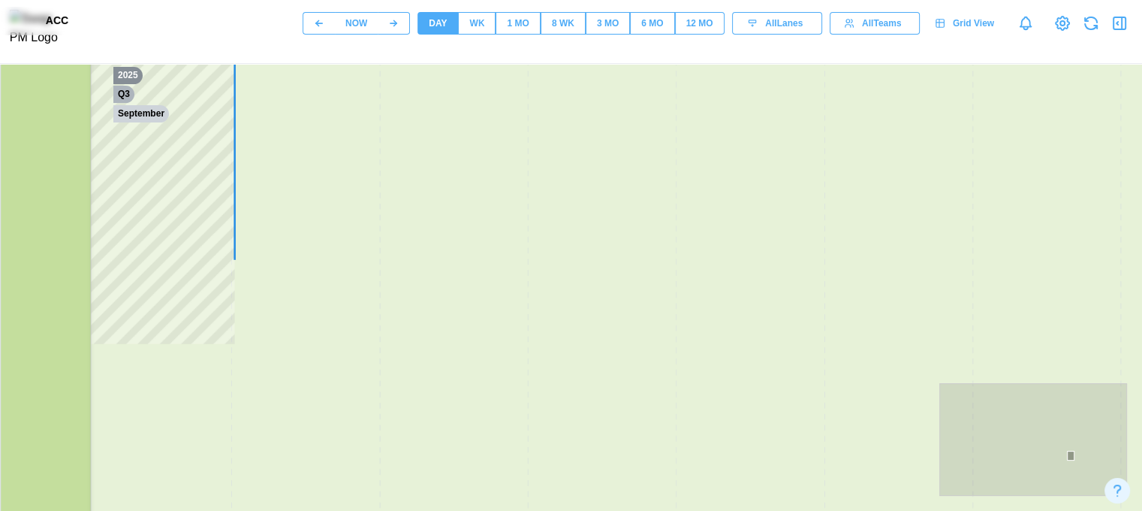
scroll to position [305, 0]
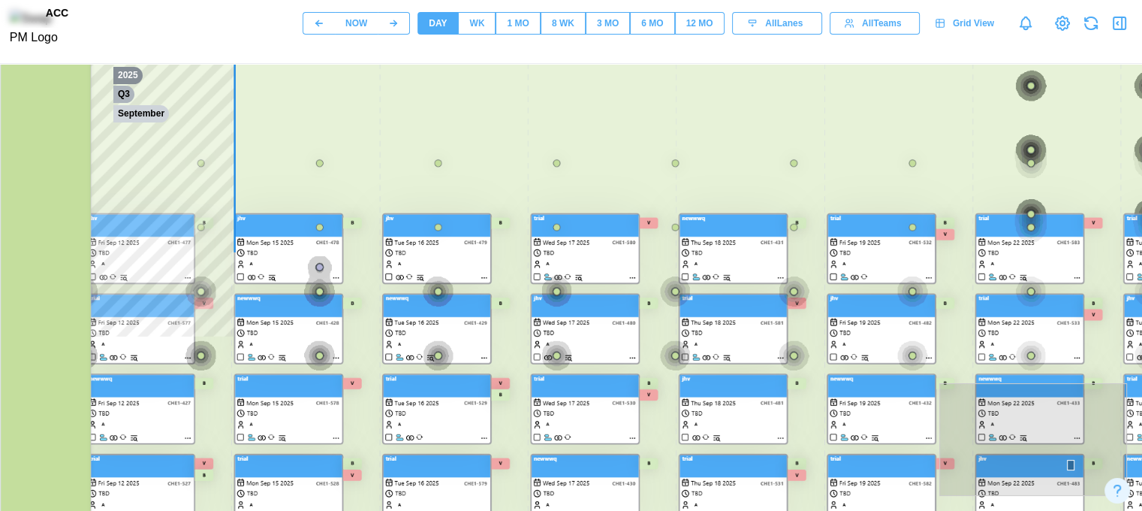
click at [321, 164] on canvas at bounding box center [722, 135] width 1442 height 751
click at [318, 161] on canvas at bounding box center [722, 135] width 1442 height 751
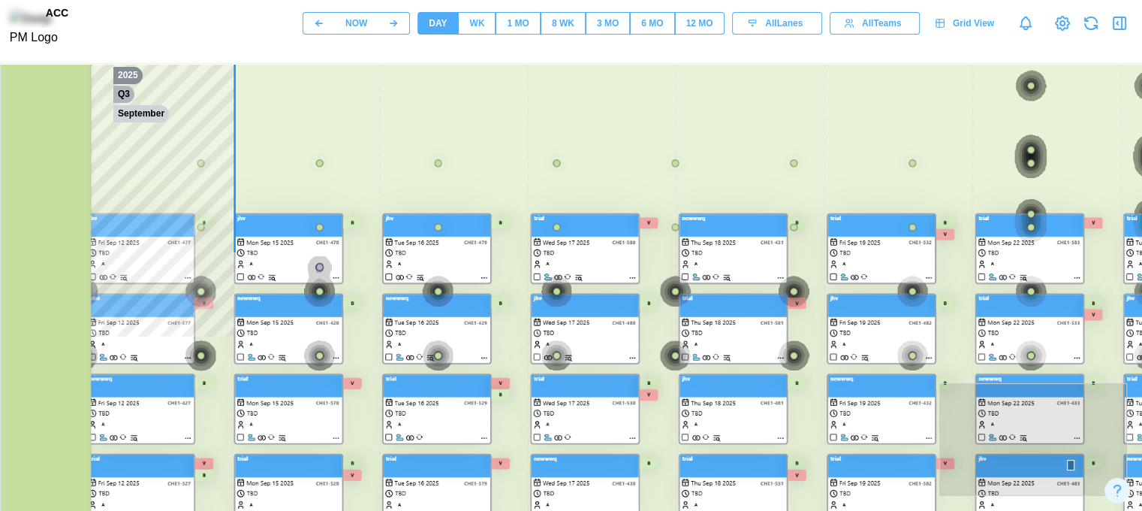
click at [318, 161] on canvas at bounding box center [722, 135] width 1442 height 751
click at [316, 286] on canvas at bounding box center [722, 135] width 1442 height 751
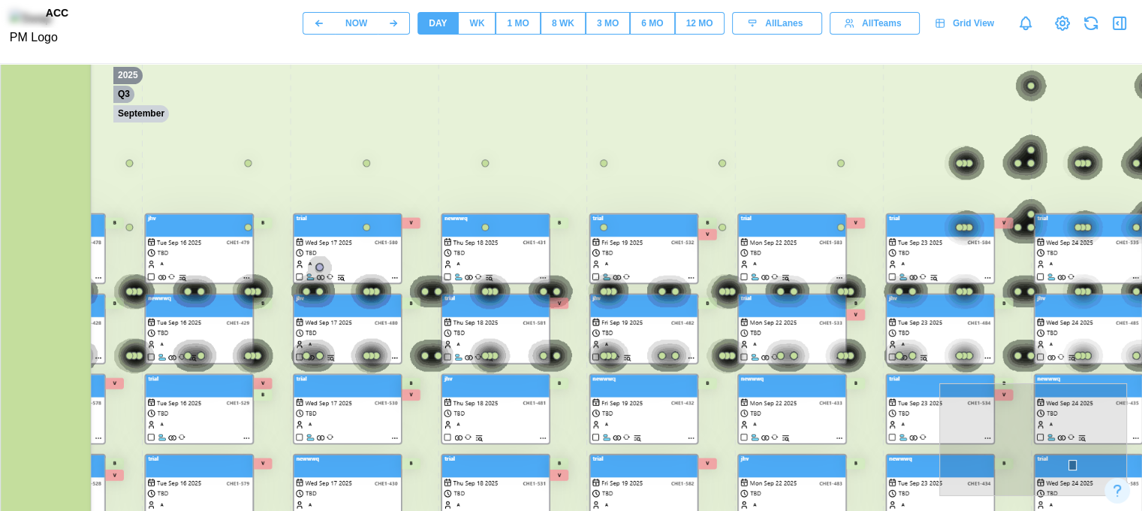
click at [1021, 293] on canvas at bounding box center [722, 135] width 1442 height 751
click at [1018, 290] on canvas at bounding box center [722, 135] width 1442 height 751
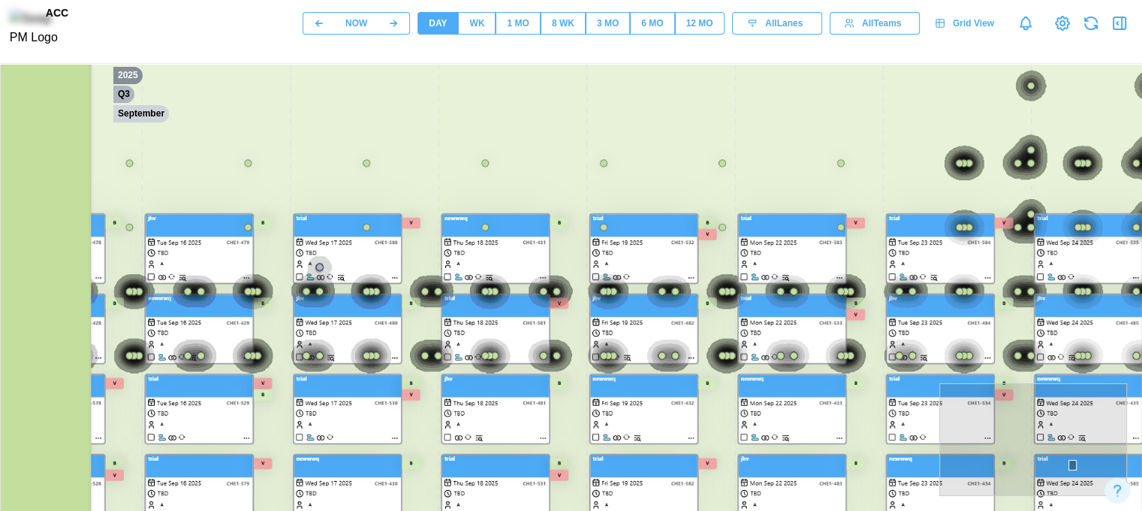
click at [1018, 290] on canvas at bounding box center [722, 135] width 1442 height 751
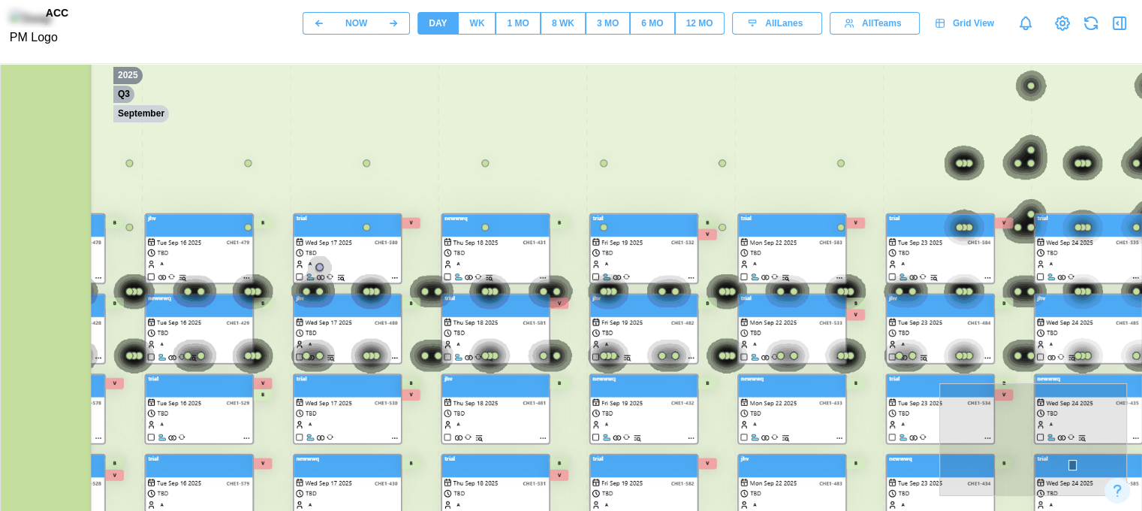
click at [727, 294] on canvas at bounding box center [722, 135] width 1442 height 751
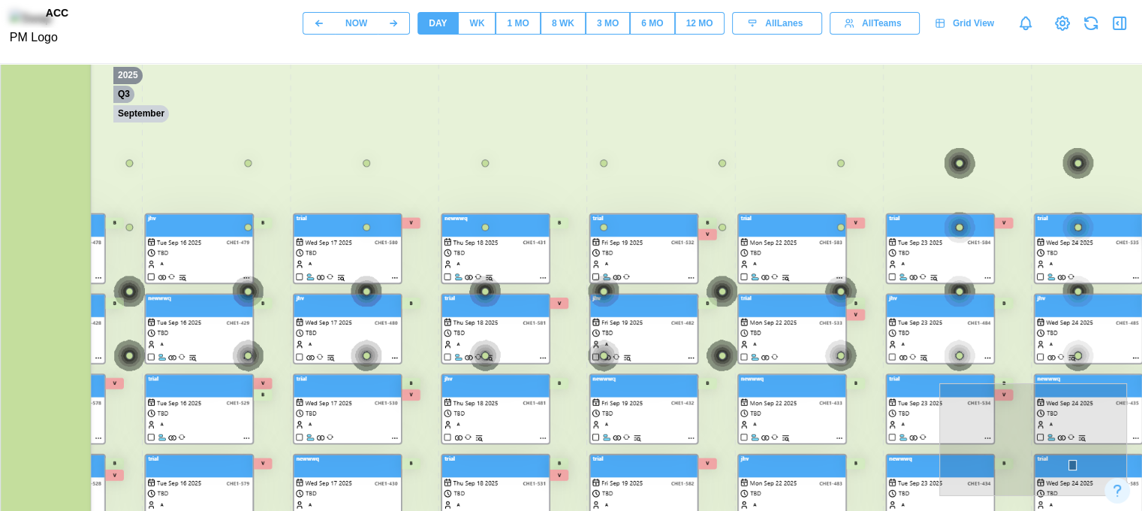
click at [490, 30] on button "WK" at bounding box center [477, 23] width 38 height 23
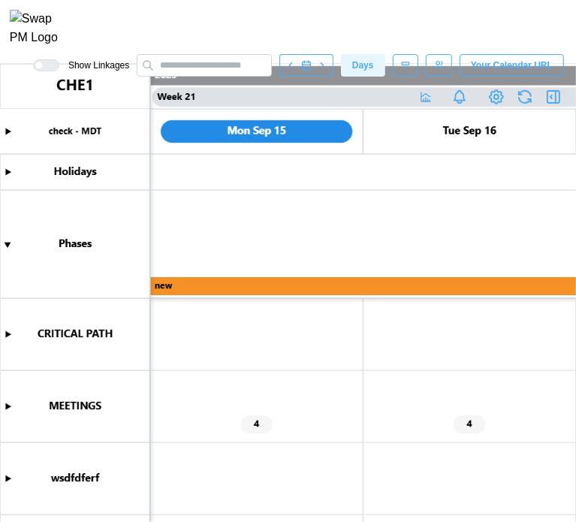
scroll to position [0, 21299]
click at [6, 407] on canvas at bounding box center [288, 293] width 576 height 458
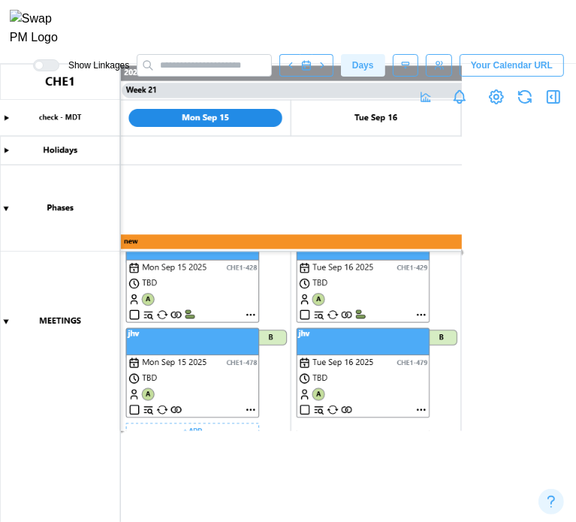
scroll to position [451, 0]
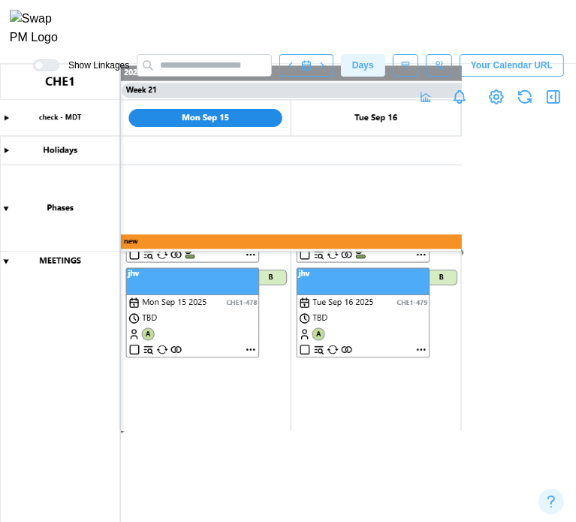
click at [0, 0] on span "Weeks" at bounding box center [0, 0] width 0 height 0
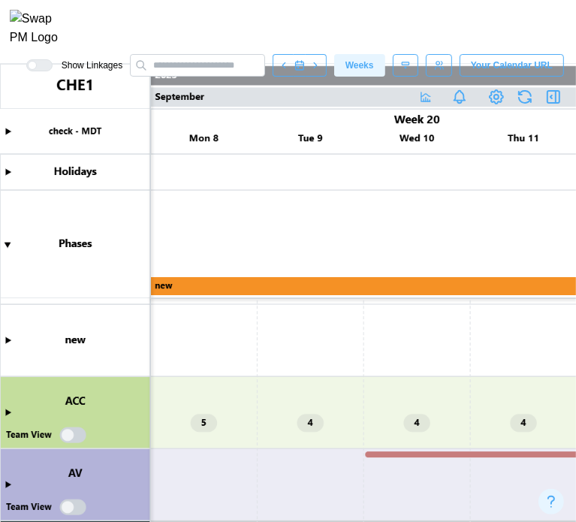
scroll to position [671, 0]
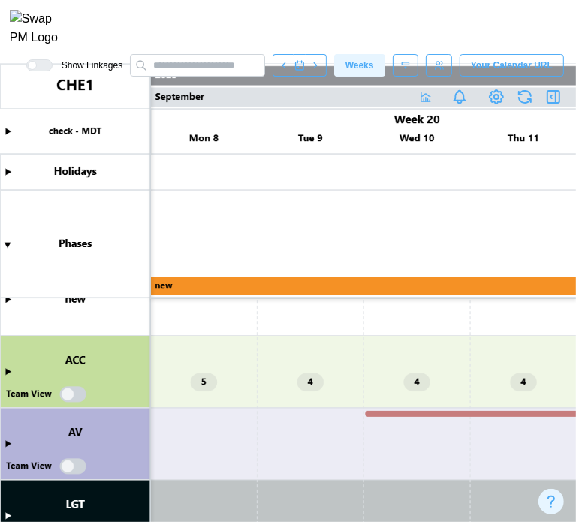
click at [7, 370] on canvas at bounding box center [288, 293] width 576 height 458
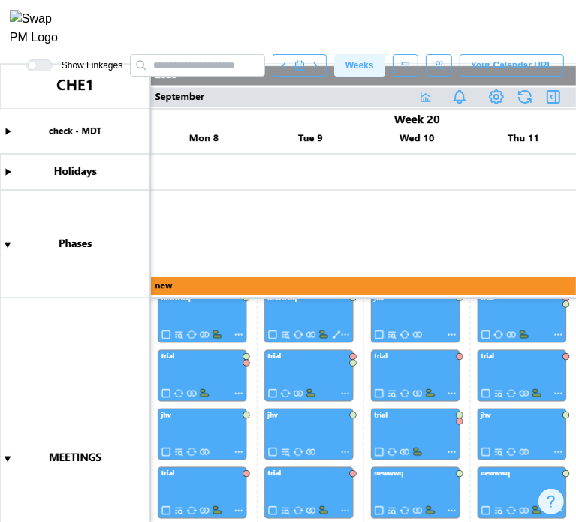
scroll to position [82, 0]
